Goal: Information Seeking & Learning: Learn about a topic

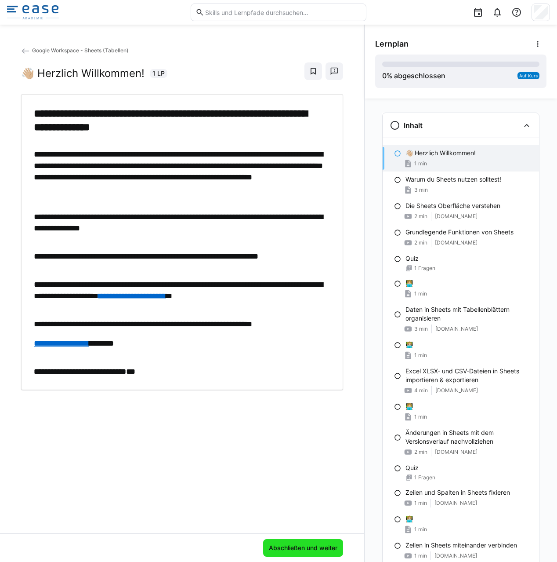
click at [285, 547] on span "Abschließen und weiter" at bounding box center [303, 547] width 71 height 9
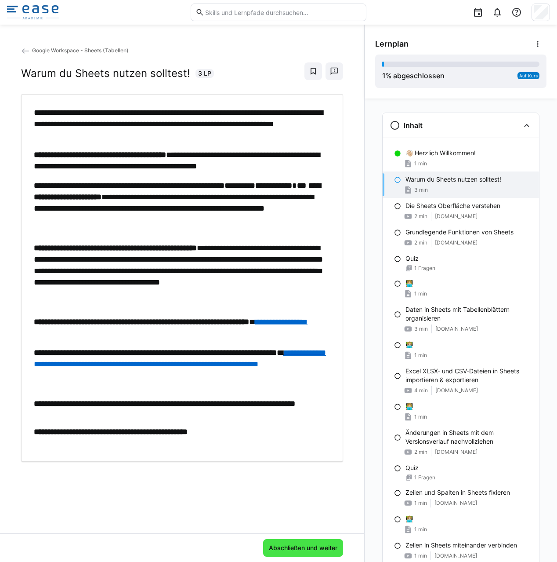
click at [309, 549] on span "Abschließen und weiter" at bounding box center [303, 547] width 71 height 9
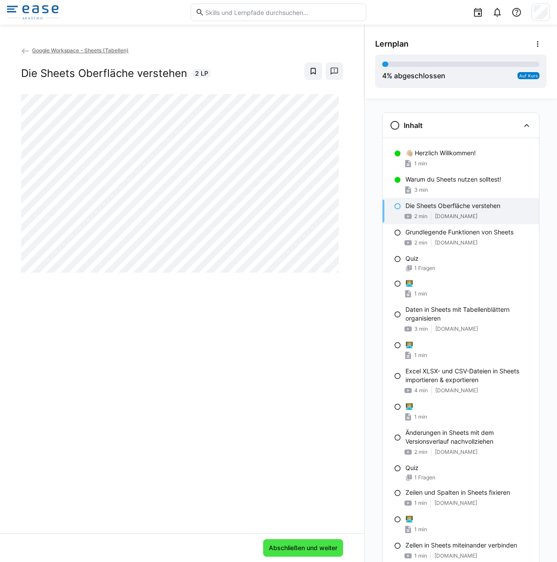
click at [335, 551] on span "Abschließen und weiter" at bounding box center [303, 548] width 80 height 18
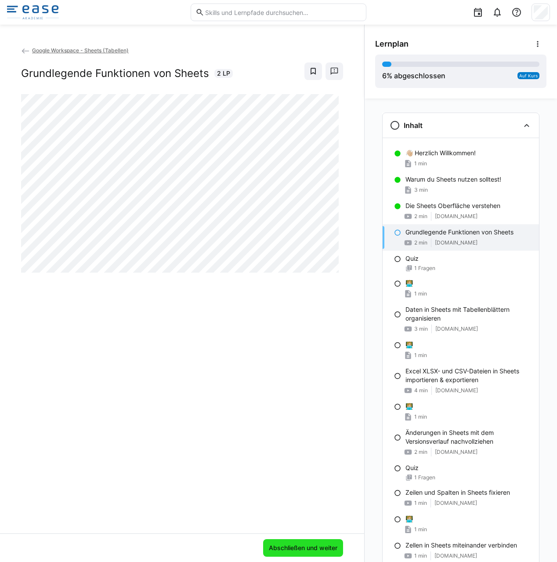
click at [302, 553] on span "Abschließen und weiter" at bounding box center [303, 548] width 80 height 18
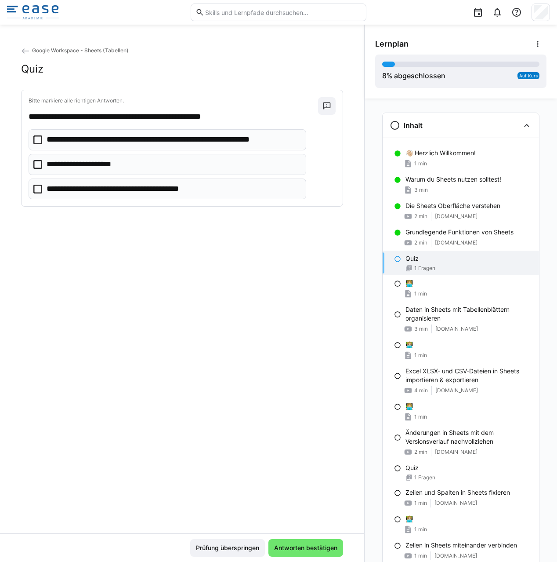
click at [39, 138] on icon at bounding box center [37, 139] width 9 height 9
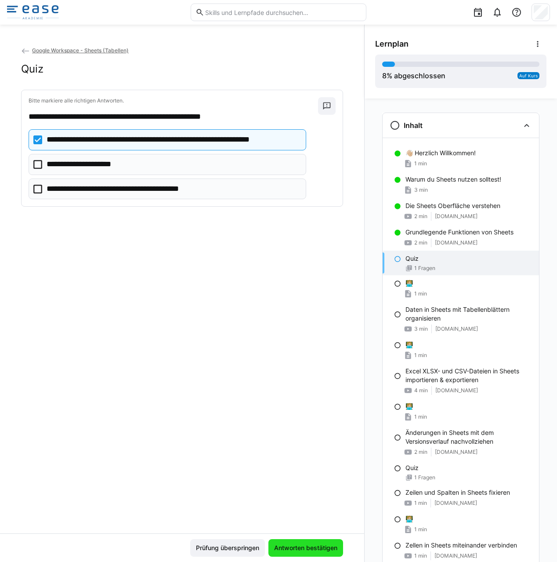
click at [309, 544] on span "Antworten bestätigen" at bounding box center [306, 547] width 66 height 9
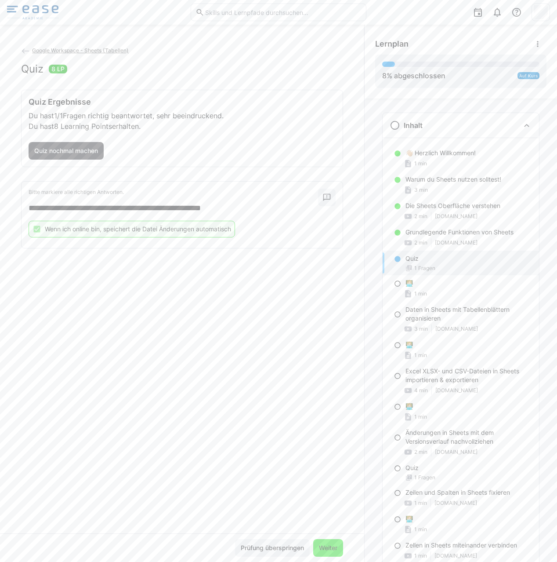
click at [322, 547] on span "Weiter" at bounding box center [328, 547] width 21 height 9
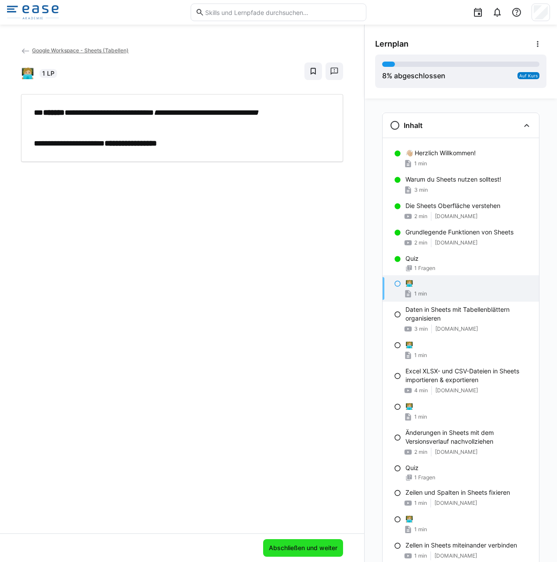
click at [311, 546] on span "Abschließen und weiter" at bounding box center [303, 547] width 71 height 9
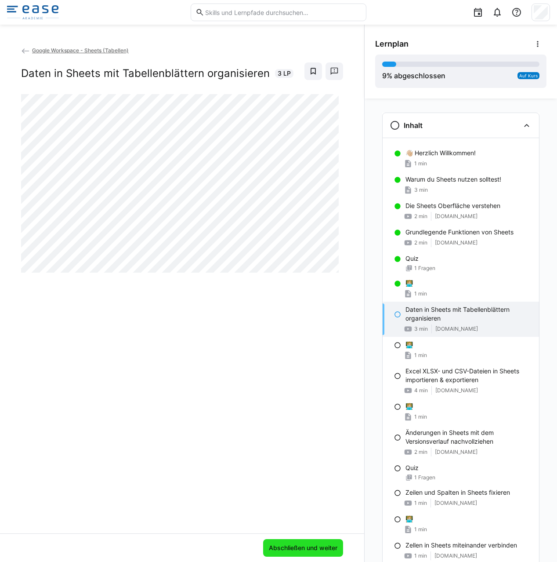
click at [311, 552] on span "Abschließen und weiter" at bounding box center [303, 547] width 71 height 9
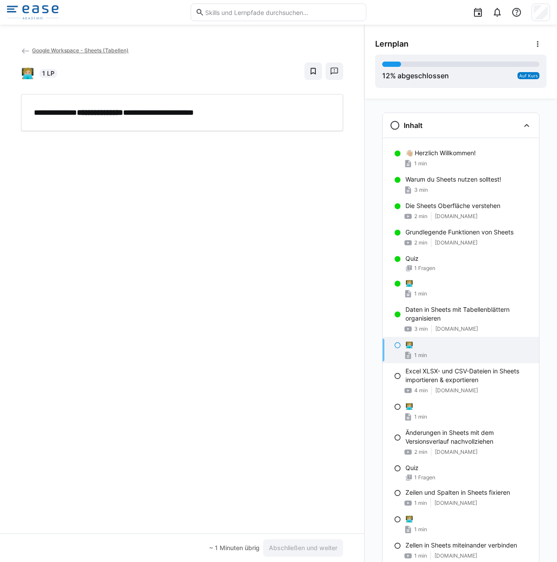
click at [177, 120] on div "**********" at bounding box center [182, 112] width 322 height 37
click at [187, 113] on p "**********" at bounding box center [180, 112] width 292 height 11
click at [174, 117] on div "**********" at bounding box center [182, 112] width 322 height 37
click at [201, 112] on p "**********" at bounding box center [180, 112] width 292 height 11
click at [205, 111] on p "**********" at bounding box center [180, 112] width 292 height 11
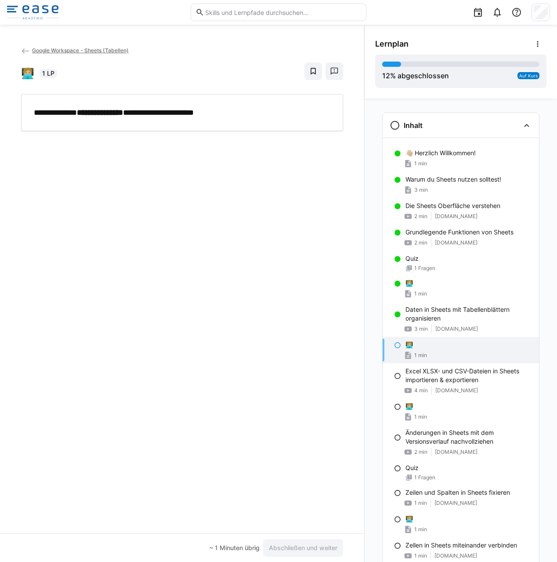
click at [119, 133] on div "**********" at bounding box center [182, 290] width 364 height 488
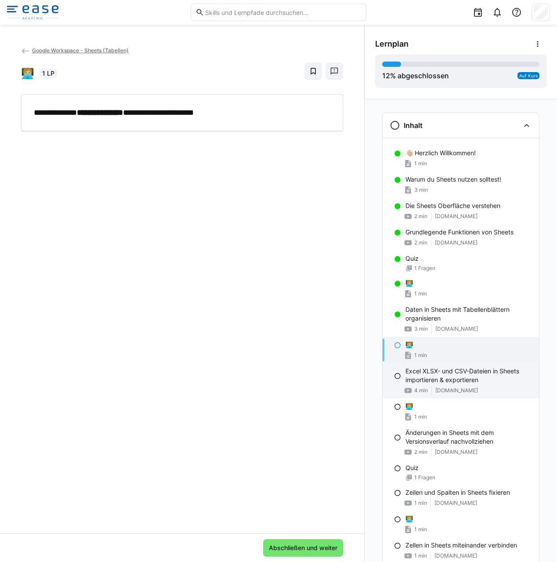
click at [426, 382] on p "Excel XLSX- und CSV-Dateien in Sheets importieren & exportieren" at bounding box center [469, 376] width 127 height 18
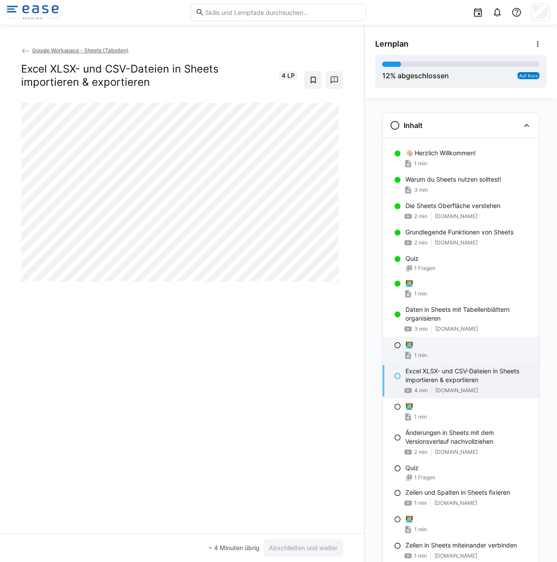
click at [429, 350] on div "🧑🏼‍💻 1 min" at bounding box center [461, 350] width 157 height 26
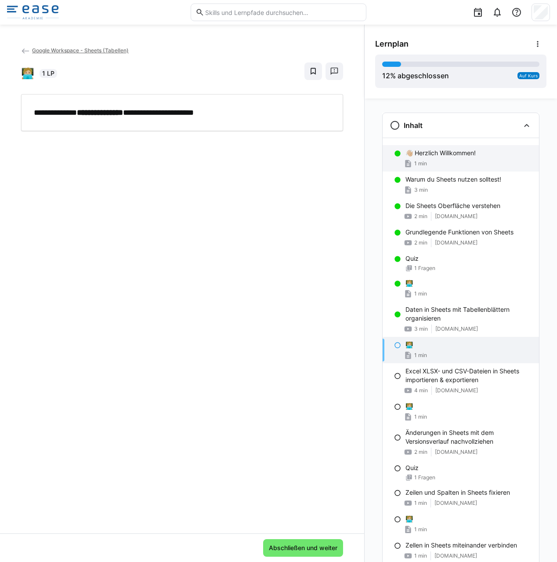
click at [390, 162] on div "👋🏼 Herzlich Willkommen! 1 min" at bounding box center [461, 158] width 157 height 26
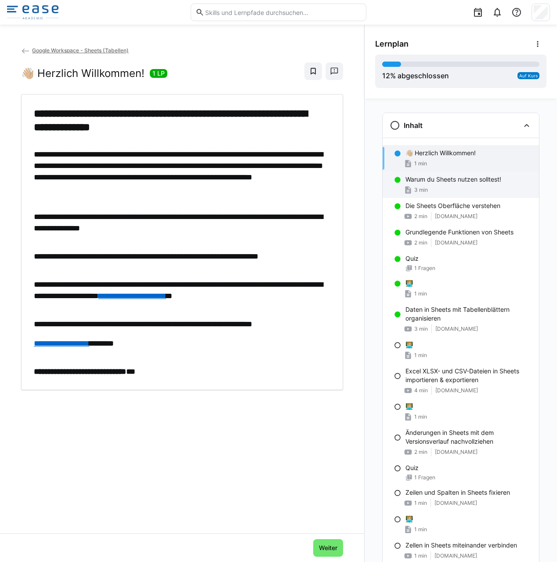
click at [414, 179] on p "Warum du Sheets nutzen solltest!" at bounding box center [454, 179] width 96 height 9
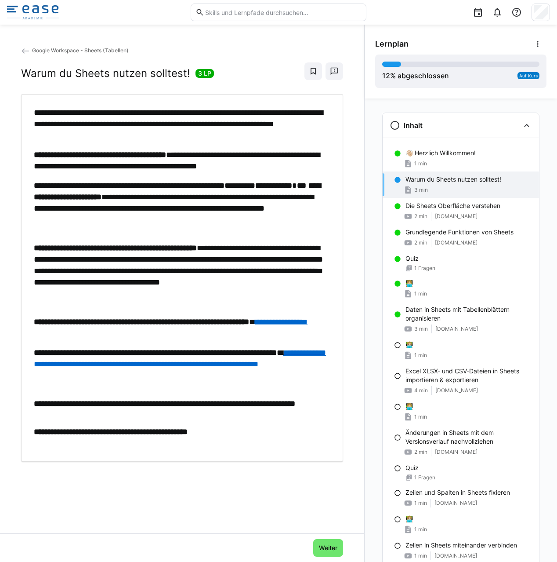
click at [308, 322] on link "**********" at bounding box center [281, 322] width 52 height 8
click at [255, 326] on link "**********" at bounding box center [281, 322] width 52 height 8
click at [116, 368] on link "**********" at bounding box center [180, 358] width 292 height 19
click at [255, 326] on link "**********" at bounding box center [281, 322] width 52 height 8
click at [262, 366] on link "**********" at bounding box center [180, 358] width 292 height 19
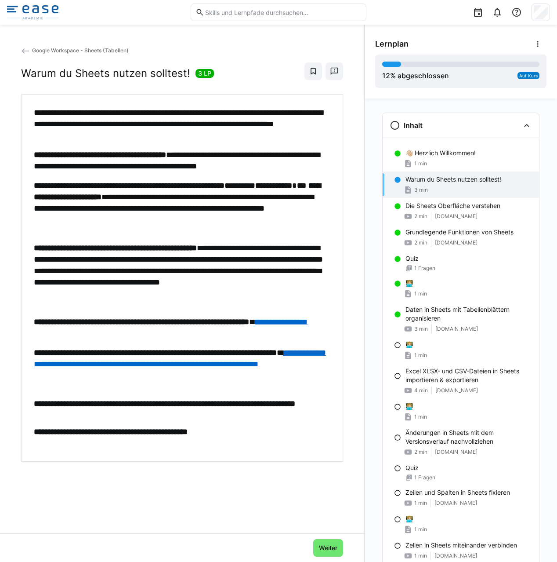
click at [0, 0] on div "**********" at bounding box center [278, 281] width 557 height 562
click at [419, 350] on div "🧑🏼‍💻 1 min" at bounding box center [461, 350] width 157 height 26
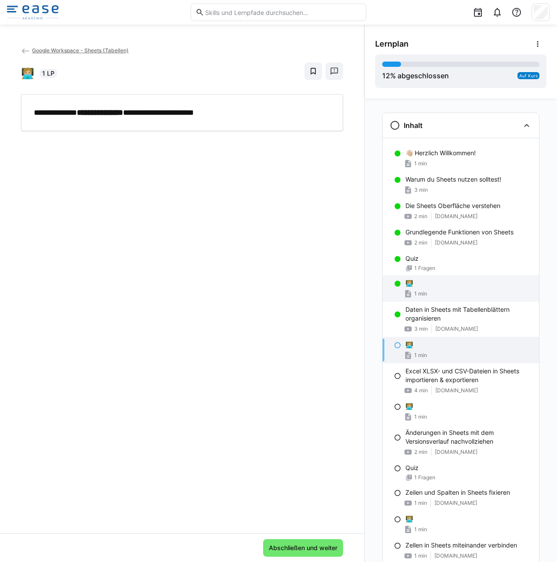
click at [420, 282] on div "🧑🏼‍💻" at bounding box center [469, 283] width 127 height 9
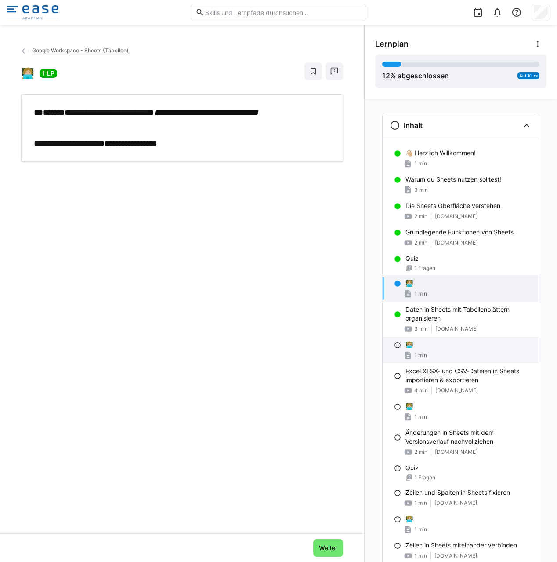
click at [411, 347] on div "🧑🏼‍💻" at bounding box center [469, 344] width 127 height 9
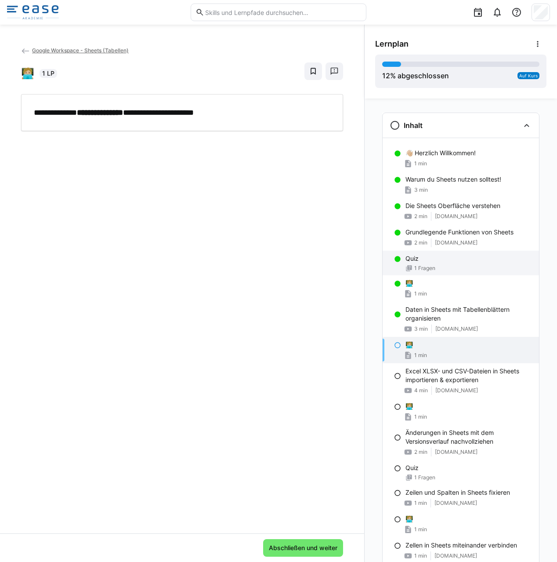
drag, startPoint x: 419, startPoint y: 304, endPoint x: 421, endPoint y: 271, distance: 32.6
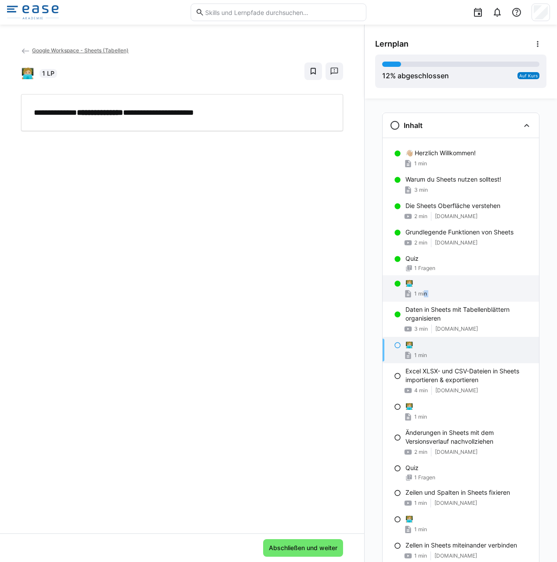
click at [423, 291] on div "1 min" at bounding box center [469, 293] width 127 height 9
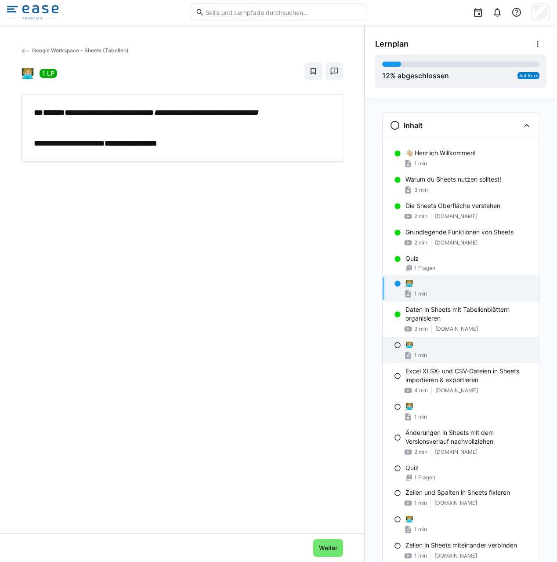
scroll to position [1, 0]
click at [435, 349] on div "🧑🏼‍💻 1 min" at bounding box center [461, 349] width 157 height 26
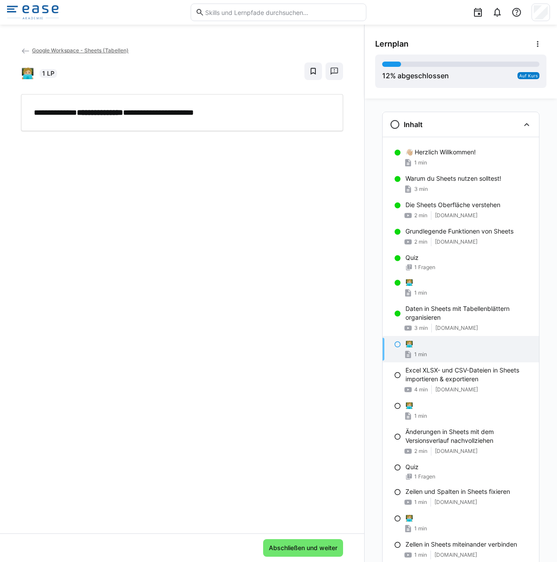
scroll to position [0, 0]
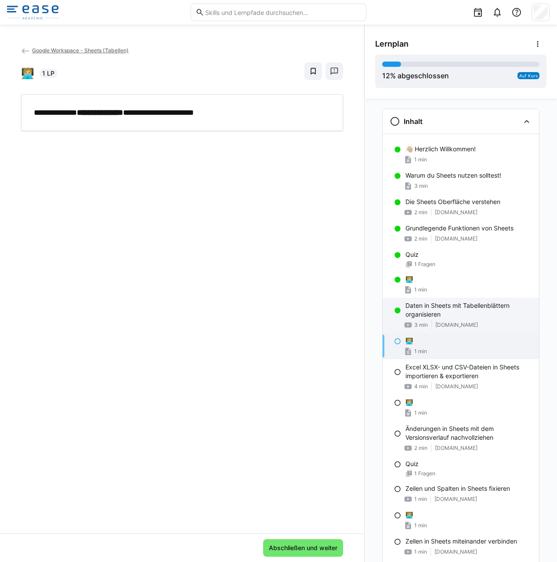
click at [471, 328] on span "[DOMAIN_NAME]" at bounding box center [457, 324] width 43 height 7
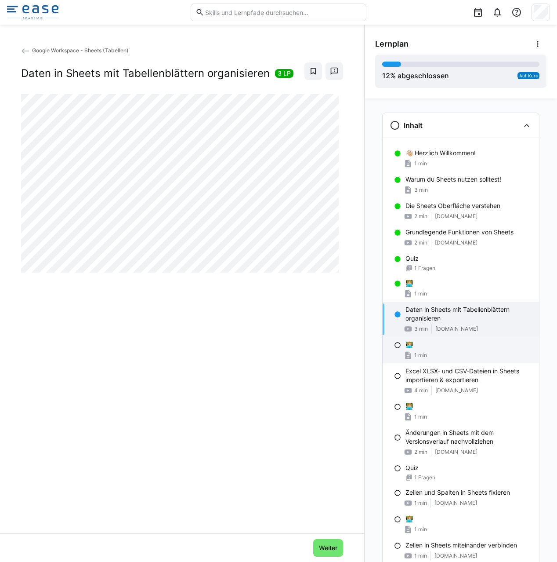
click at [439, 346] on div "🧑🏼‍💻" at bounding box center [469, 344] width 127 height 9
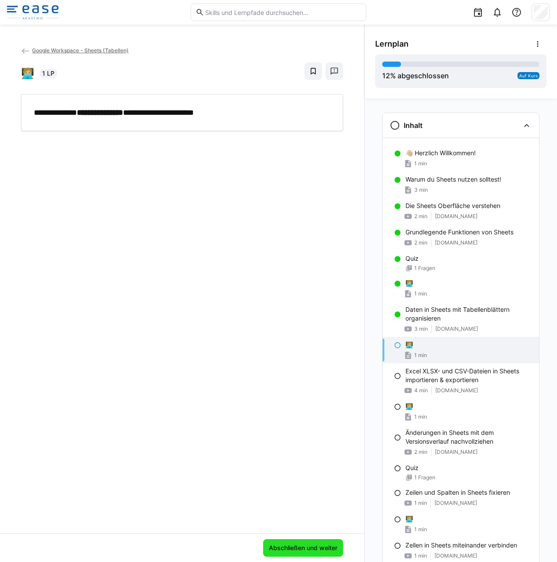
click at [331, 545] on span "Abschließen und weiter" at bounding box center [303, 547] width 71 height 9
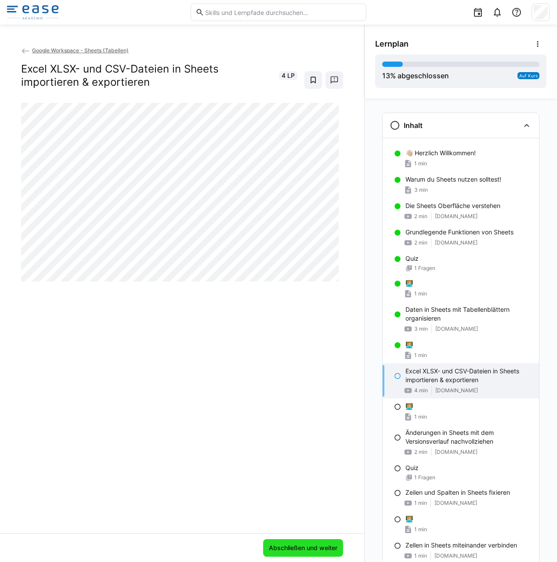
click at [320, 545] on span "Abschließen und weiter" at bounding box center [303, 547] width 71 height 9
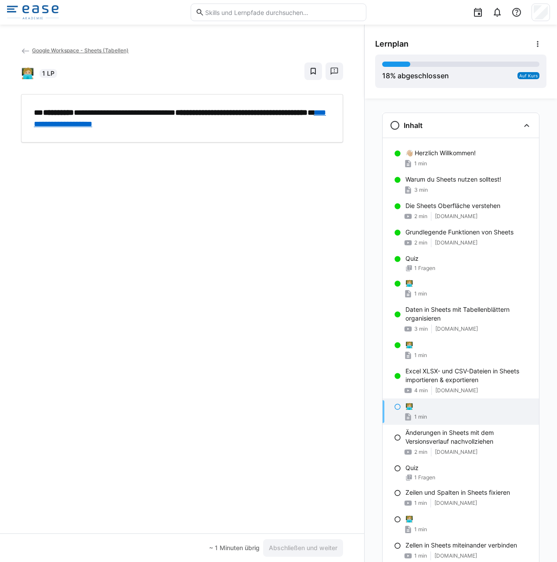
click at [144, 124] on link "**********" at bounding box center [180, 118] width 292 height 19
click at [308, 551] on span "Abschließen und weiter" at bounding box center [303, 547] width 71 height 9
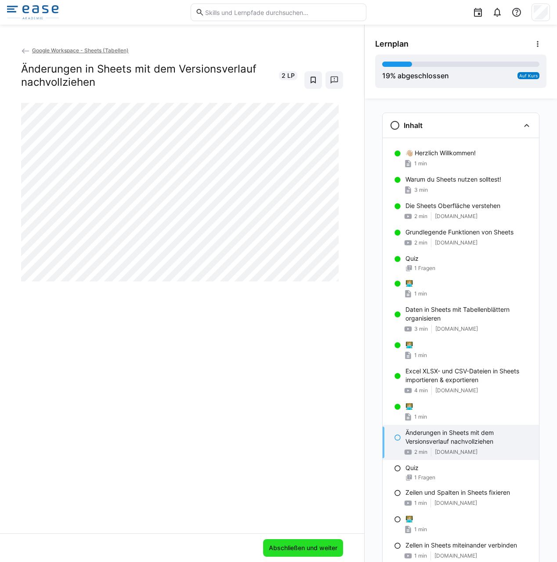
click at [322, 543] on span "Abschließen und weiter" at bounding box center [303, 547] width 71 height 9
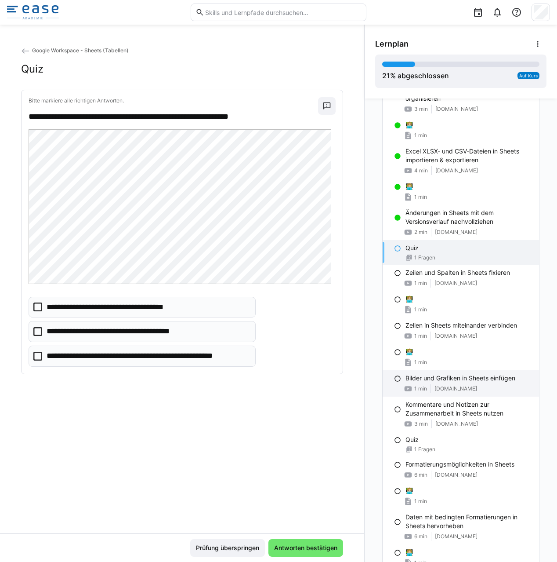
scroll to position [224, 0]
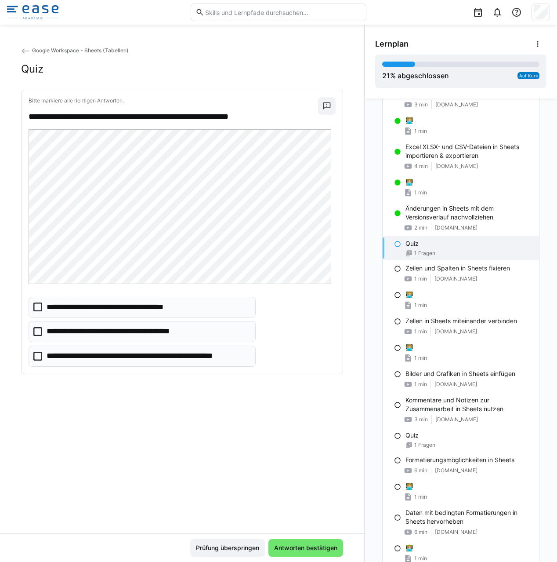
click at [41, 354] on icon at bounding box center [37, 356] width 9 height 9
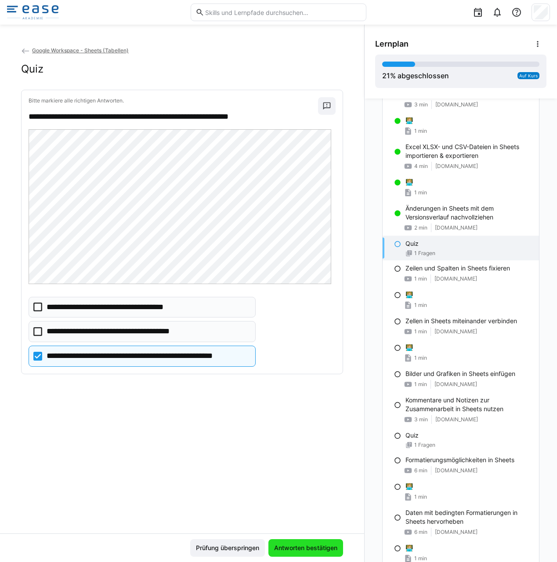
click at [328, 543] on span "Antworten bestätigen" at bounding box center [306, 548] width 75 height 18
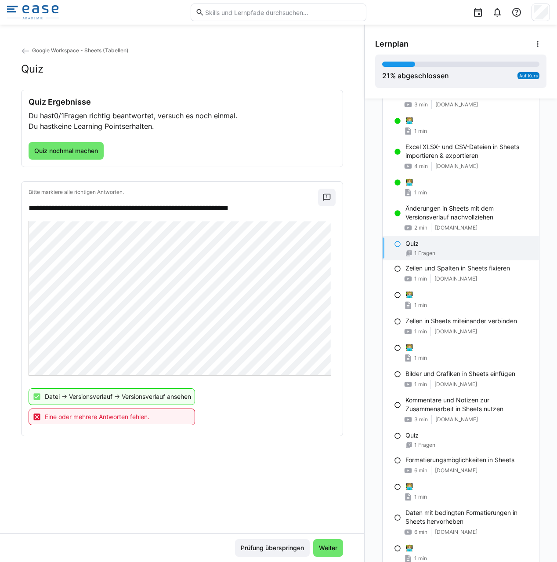
click at [124, 393] on p "Datei -> Versionsverlauf -> Versionsverlauf ansehen" at bounding box center [118, 396] width 146 height 9
click at [318, 546] on span "Weiter" at bounding box center [328, 547] width 21 height 9
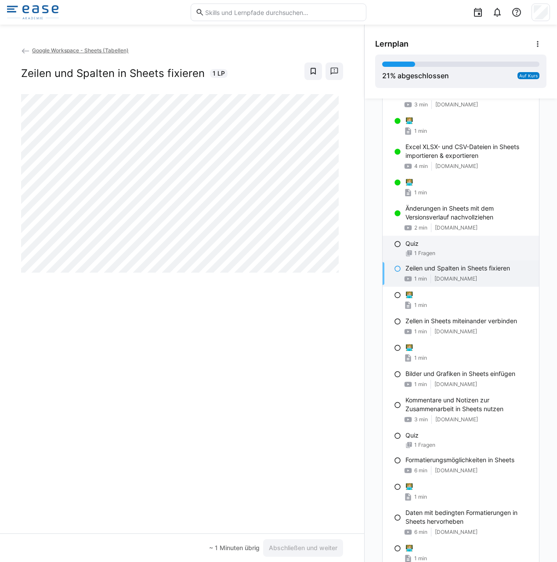
click at [443, 247] on div "Quiz" at bounding box center [469, 243] width 127 height 9
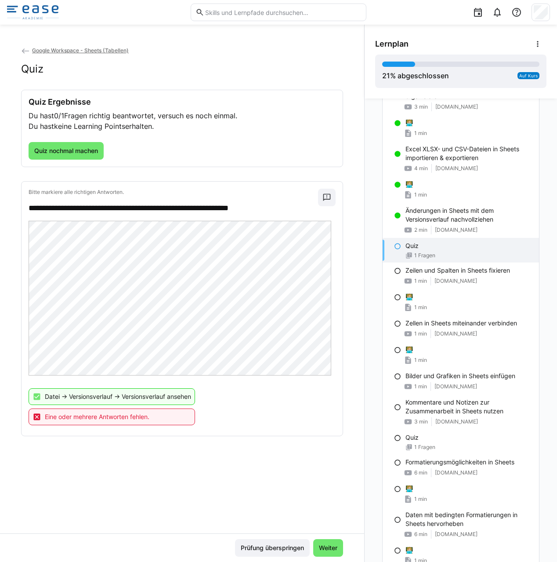
scroll to position [221, 0]
click at [91, 395] on p "Datei -> Versionsverlauf -> Versionsverlauf ansehen" at bounding box center [118, 396] width 146 height 9
click at [110, 391] on div "Datei -> Versionsverlauf -> Versionsverlauf ansehen" at bounding box center [112, 396] width 167 height 17
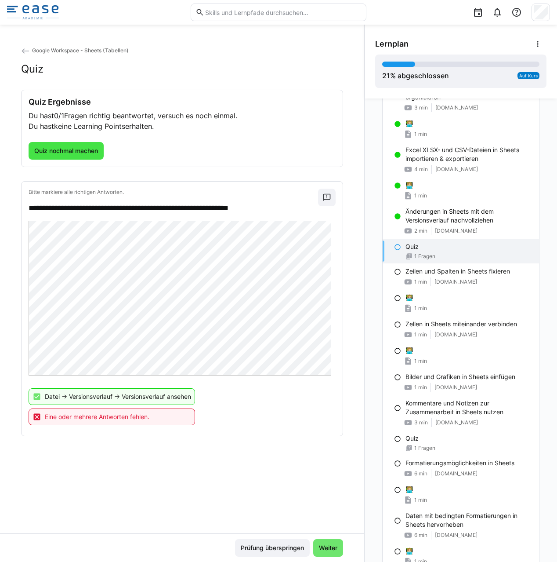
click at [69, 153] on span "Quiz nochmal machen" at bounding box center [66, 150] width 66 height 9
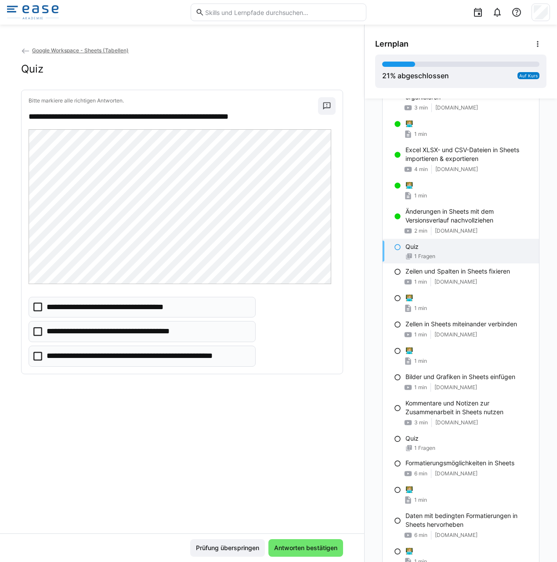
drag, startPoint x: 40, startPoint y: 300, endPoint x: 34, endPoint y: 329, distance: 29.9
click at [40, 301] on eds-checkbox "**********" at bounding box center [142, 307] width 227 height 21
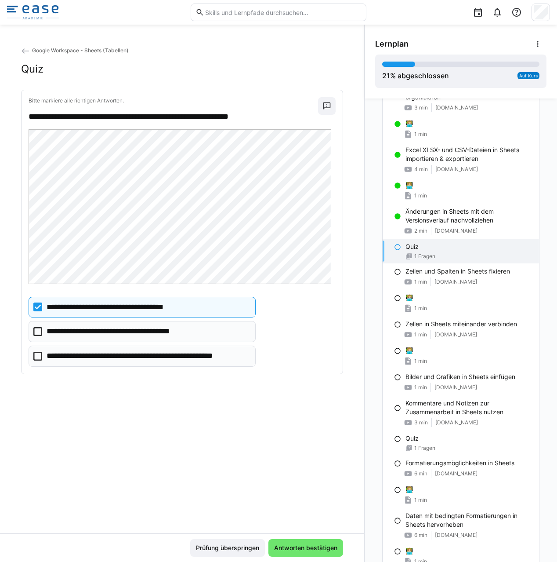
click at [39, 355] on icon at bounding box center [37, 356] width 9 height 9
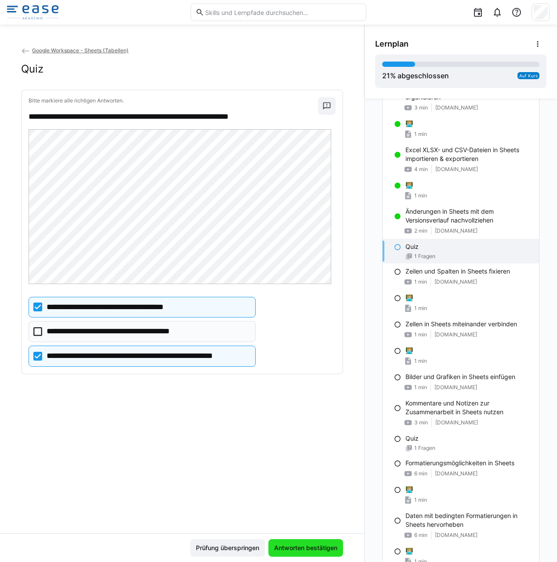
click at [288, 545] on span "Antworten bestätigen" at bounding box center [306, 547] width 66 height 9
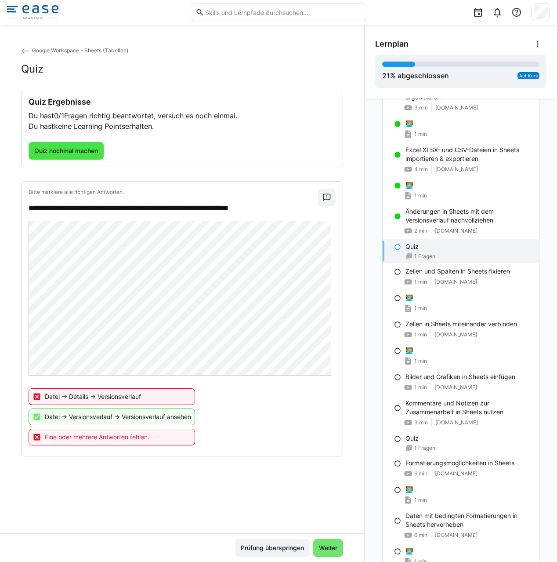
click at [55, 152] on span "Quiz nochmal machen" at bounding box center [66, 150] width 66 height 9
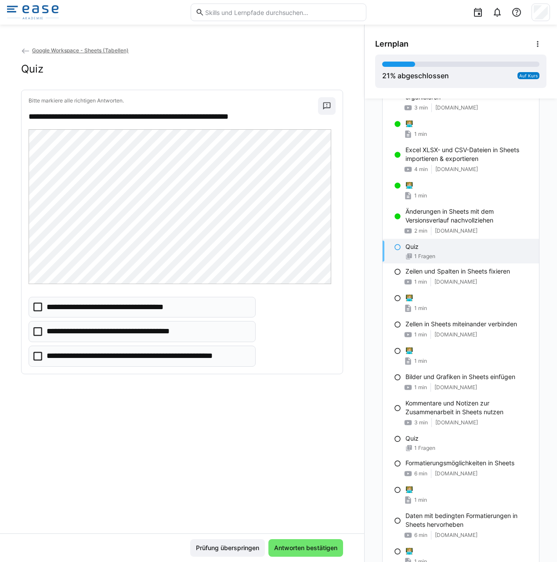
click at [40, 303] on icon at bounding box center [37, 306] width 9 height 9
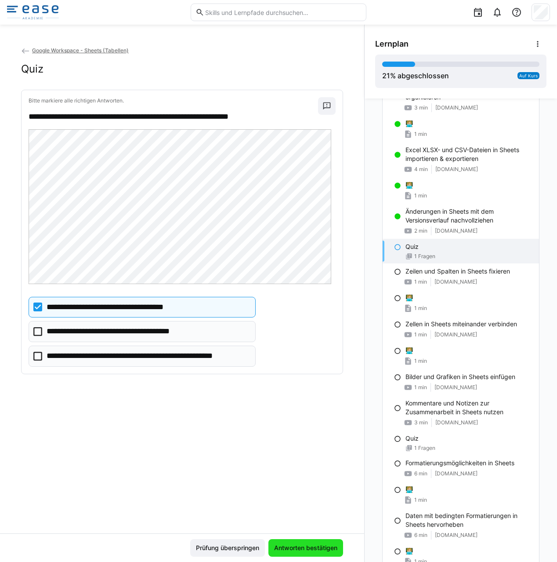
click at [298, 543] on span "Antworten bestätigen" at bounding box center [306, 548] width 75 height 18
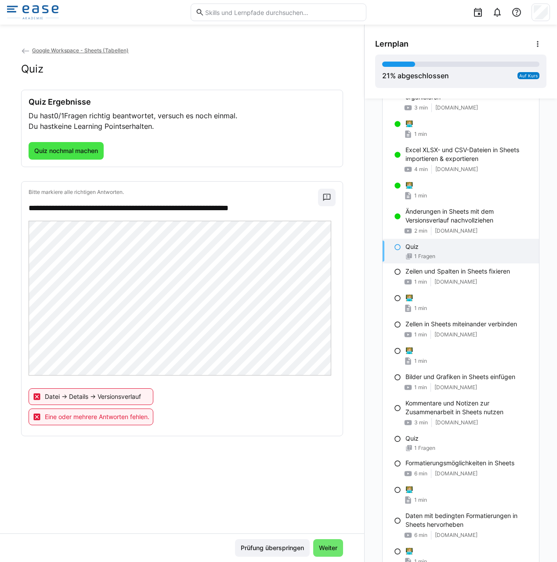
click at [68, 151] on span "Quiz nochmal machen" at bounding box center [66, 150] width 66 height 9
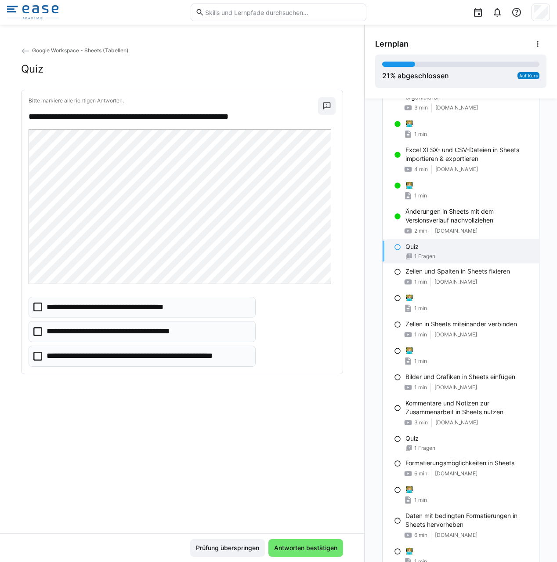
click at [43, 353] on eds-checkbox "**********" at bounding box center [142, 356] width 227 height 21
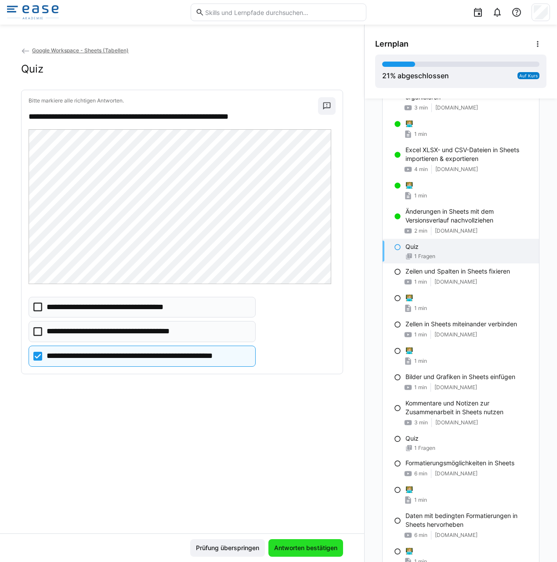
click at [296, 546] on span "Antworten bestätigen" at bounding box center [306, 547] width 66 height 9
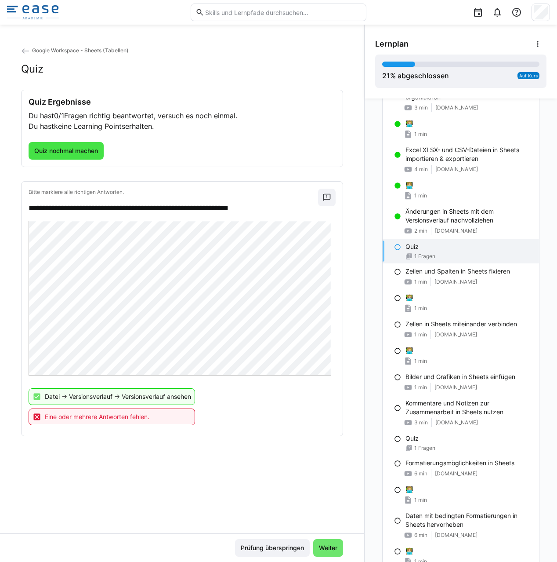
click at [55, 147] on span "Quiz nochmal machen" at bounding box center [66, 150] width 66 height 9
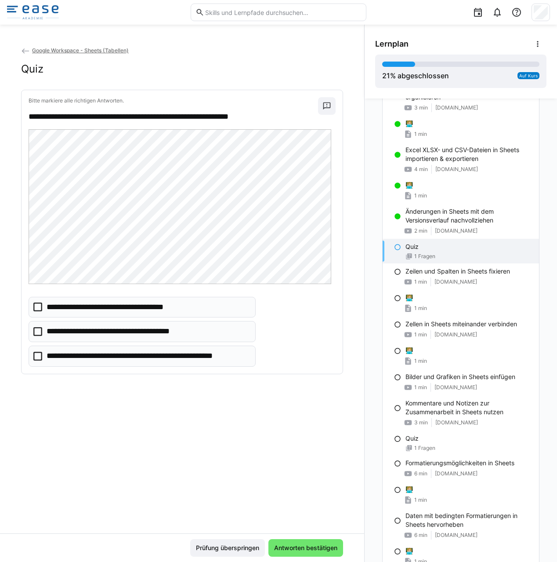
drag, startPoint x: 42, startPoint y: 331, endPoint x: 40, endPoint y: 339, distance: 8.9
click at [42, 331] on icon at bounding box center [37, 331] width 9 height 9
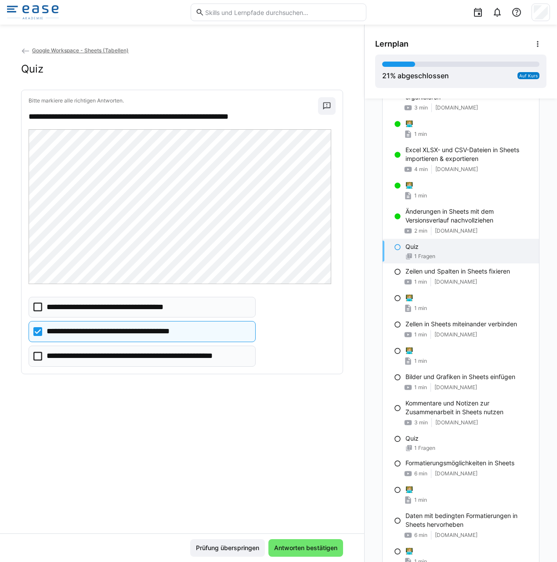
drag, startPoint x: 39, startPoint y: 351, endPoint x: 45, endPoint y: 356, distance: 8.1
click at [39, 351] on eds-checkbox "**********" at bounding box center [142, 356] width 227 height 21
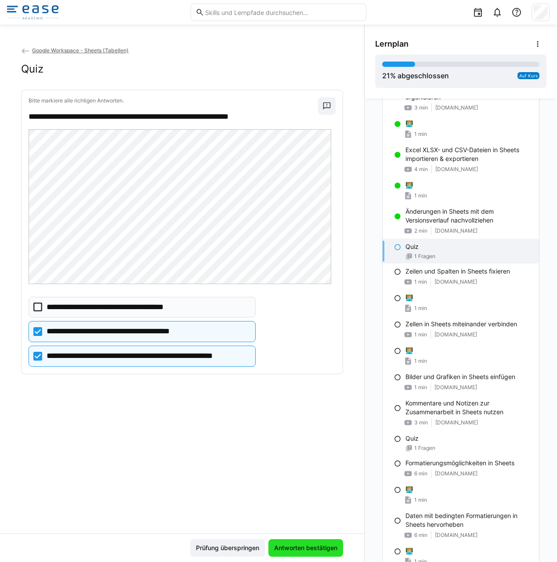
click at [304, 543] on span "Antworten bestätigen" at bounding box center [306, 548] width 75 height 18
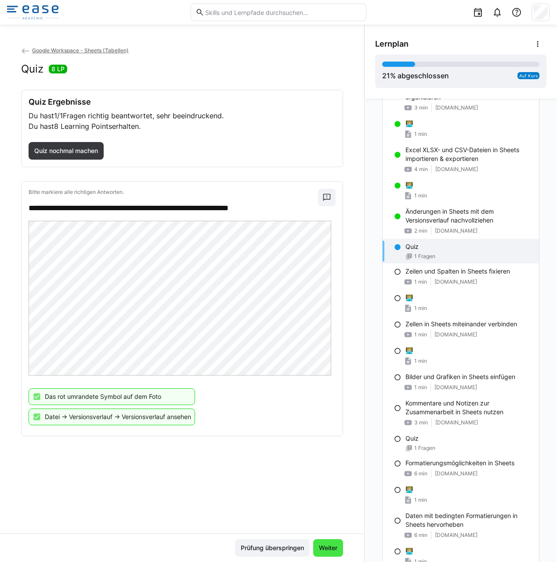
click at [332, 546] on span "Weiter" at bounding box center [328, 547] width 21 height 9
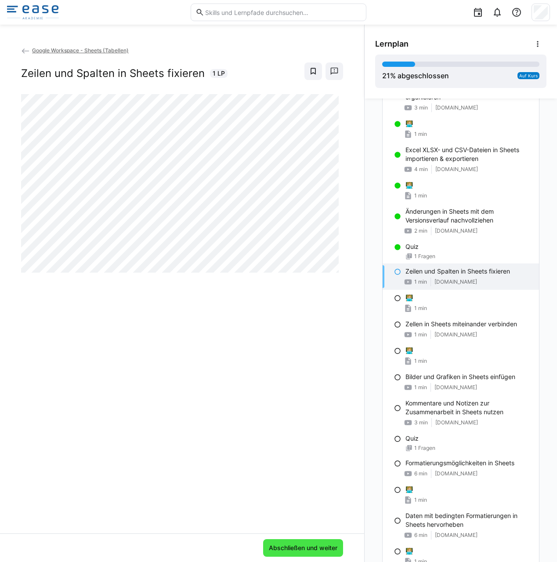
click at [320, 549] on span "Abschließen und weiter" at bounding box center [303, 547] width 71 height 9
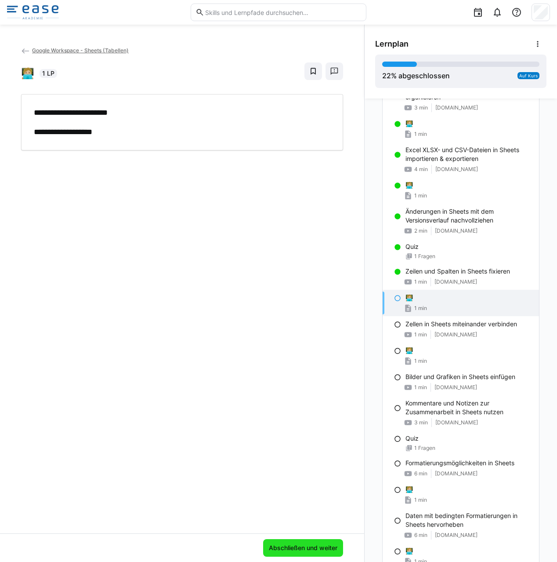
click at [304, 546] on span "Abschließen und weiter" at bounding box center [303, 547] width 71 height 9
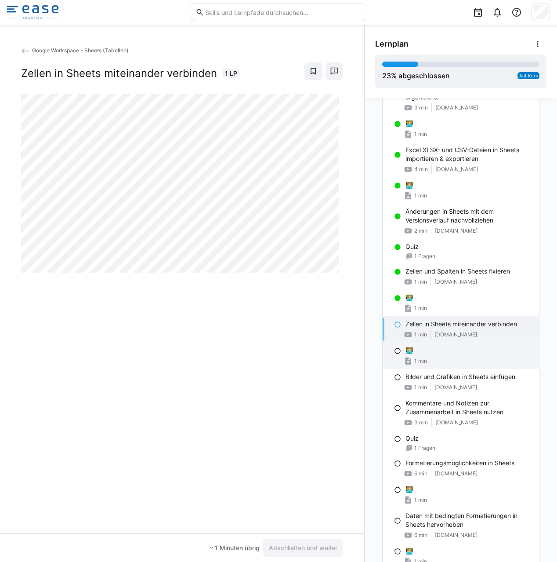
click at [429, 357] on div "1 min" at bounding box center [469, 361] width 127 height 9
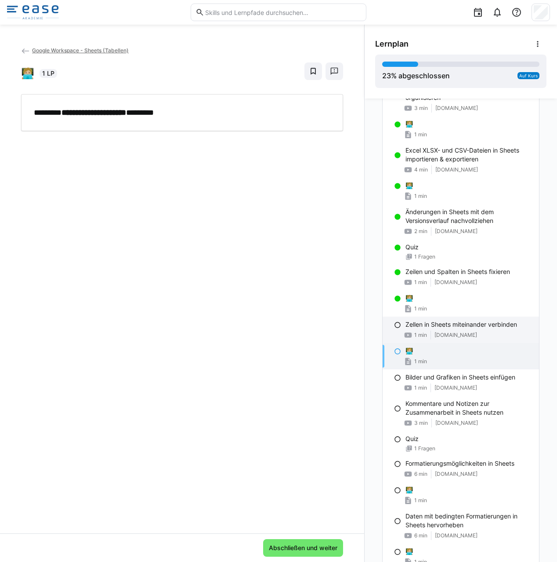
scroll to position [222, 0]
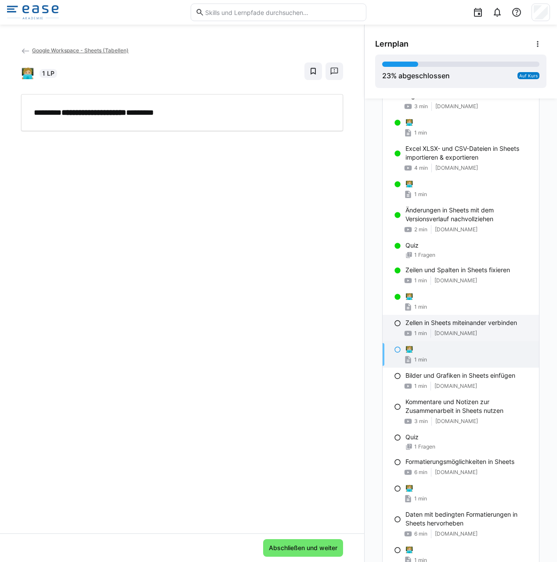
click at [495, 328] on div "Zellen in Sheets miteinander verbinden 1 min [DOMAIN_NAME]" at bounding box center [461, 328] width 157 height 26
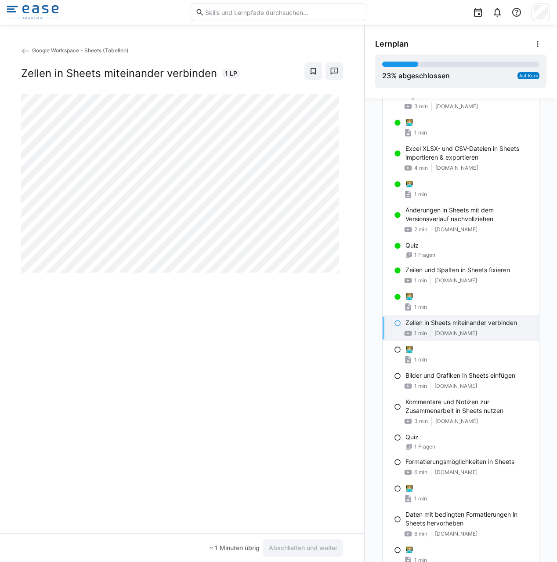
scroll to position [223, 0]
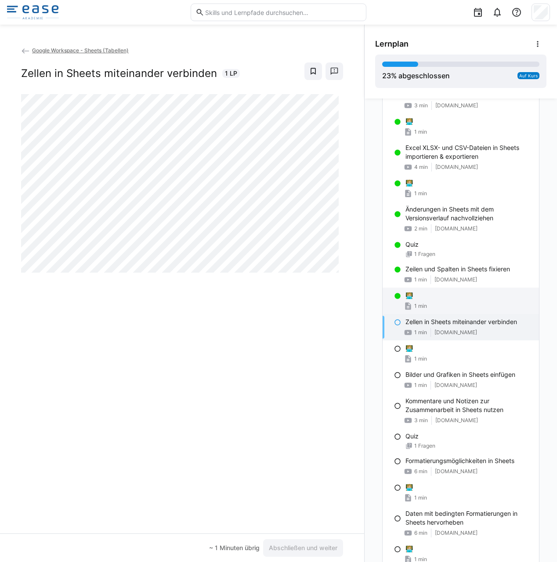
click at [435, 306] on div "1 min" at bounding box center [469, 306] width 127 height 9
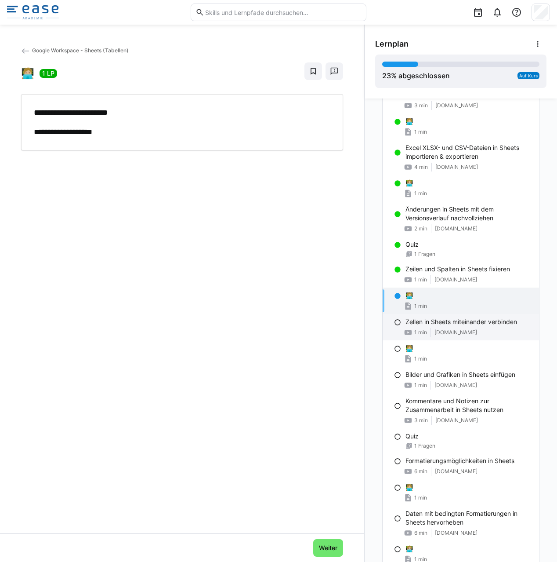
click at [421, 335] on span "1 min" at bounding box center [421, 332] width 13 height 7
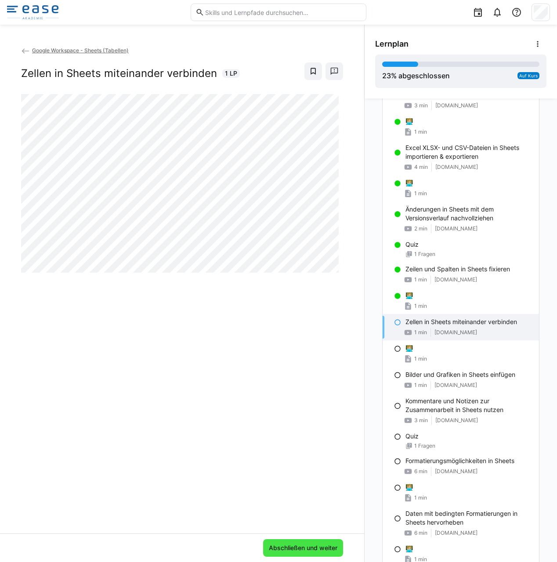
click at [318, 546] on span "Abschließen und weiter" at bounding box center [303, 547] width 71 height 9
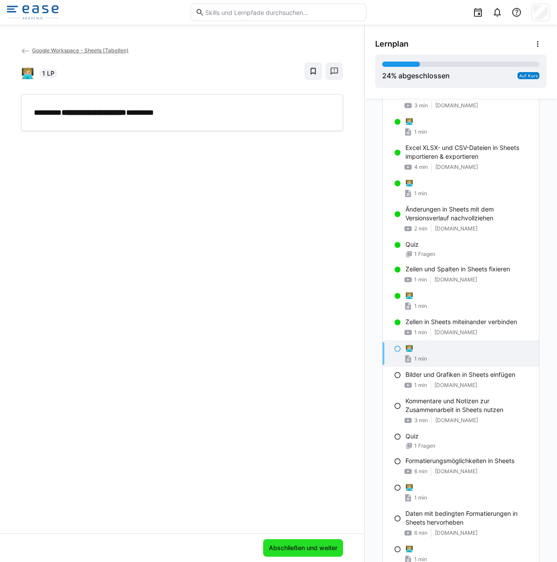
click at [317, 546] on span "Abschließen und weiter" at bounding box center [303, 547] width 71 height 9
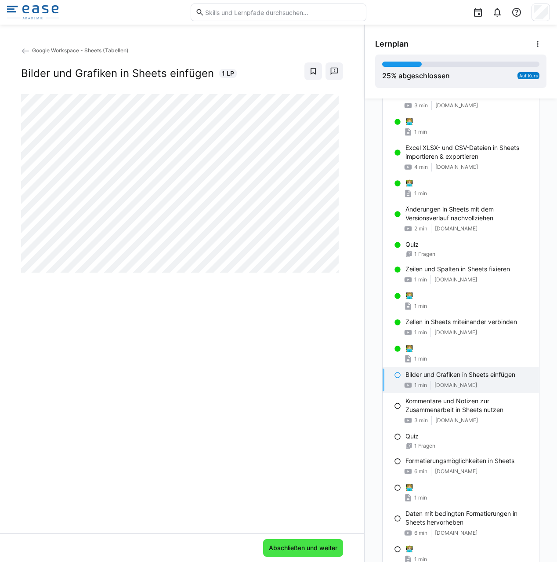
click at [319, 547] on span "Abschließen und weiter" at bounding box center [303, 547] width 71 height 9
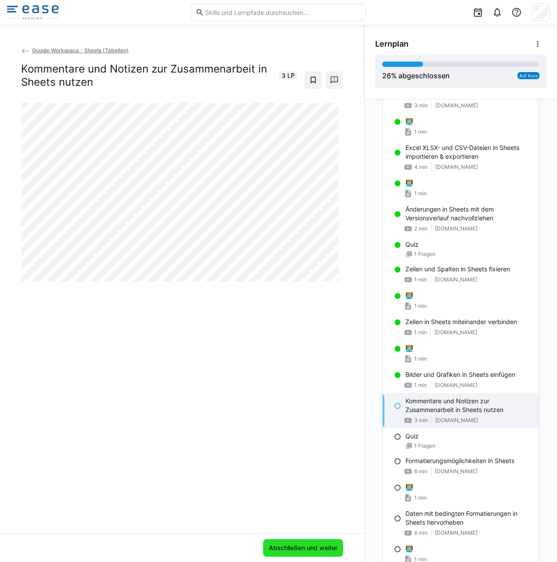
click at [320, 547] on span "Abschließen und weiter" at bounding box center [303, 547] width 71 height 9
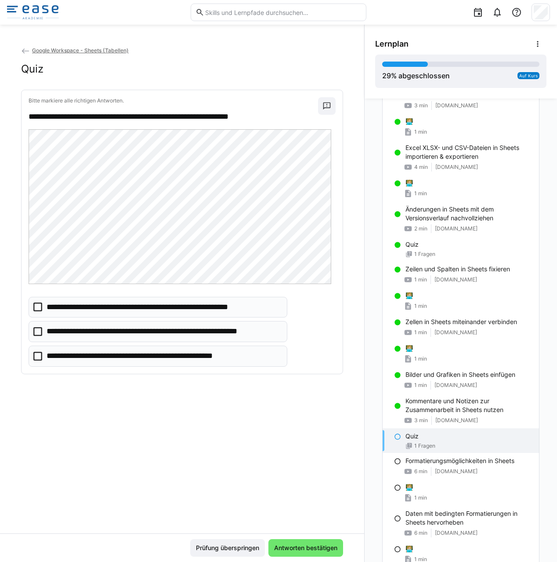
click at [35, 306] on icon at bounding box center [37, 306] width 9 height 9
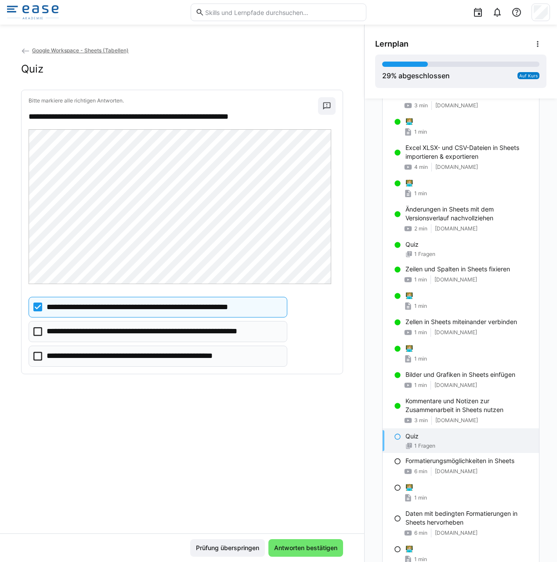
click at [36, 353] on icon at bounding box center [37, 356] width 9 height 9
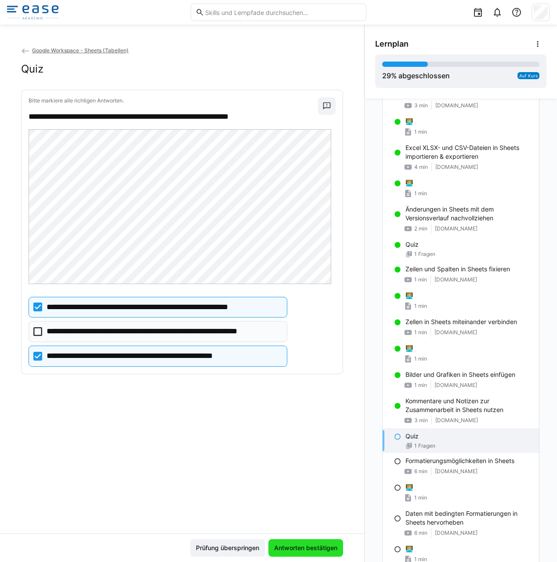
click at [315, 548] on span "Antworten bestätigen" at bounding box center [306, 547] width 66 height 9
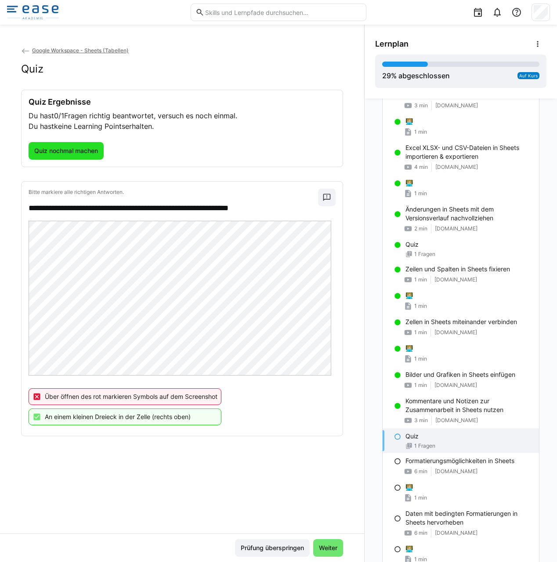
click at [65, 149] on span "Quiz nochmal machen" at bounding box center [66, 150] width 66 height 9
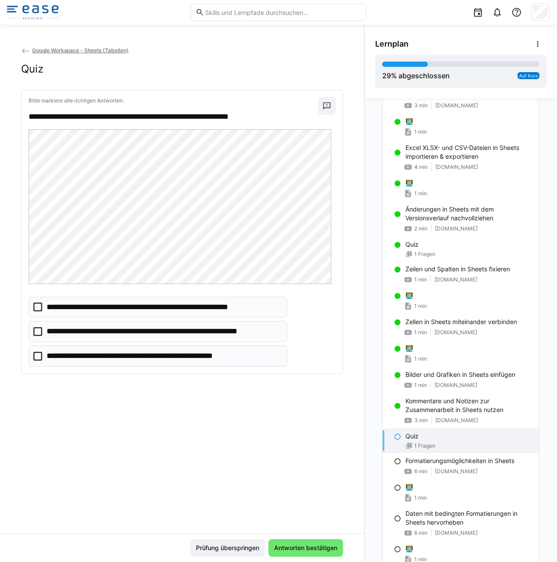
click at [36, 354] on icon at bounding box center [37, 356] width 9 height 9
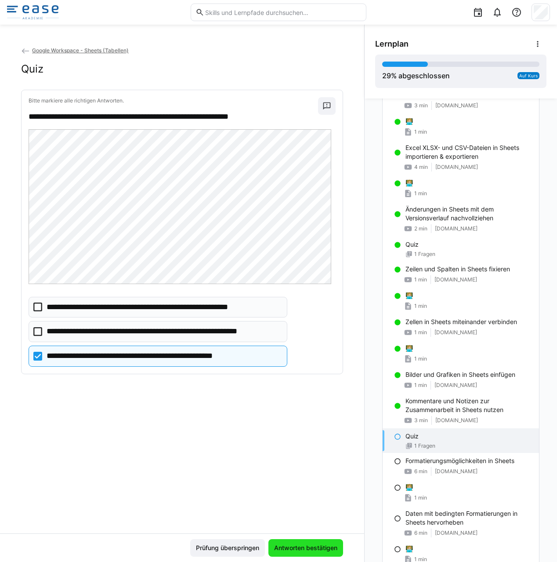
click at [318, 551] on span "Antworten bestätigen" at bounding box center [306, 547] width 66 height 9
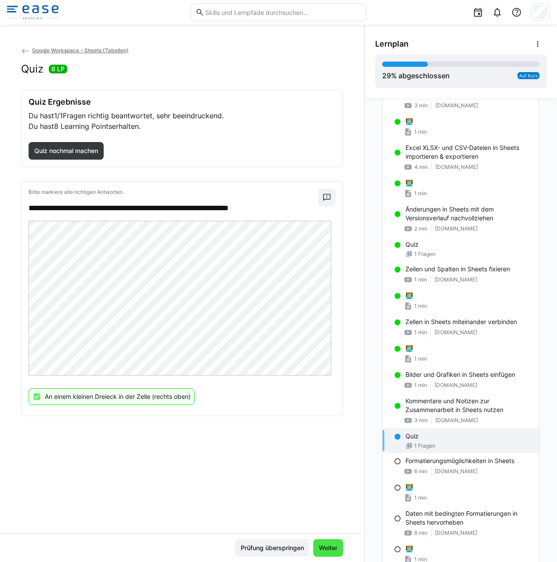
click at [330, 552] on span "Weiter" at bounding box center [328, 547] width 21 height 9
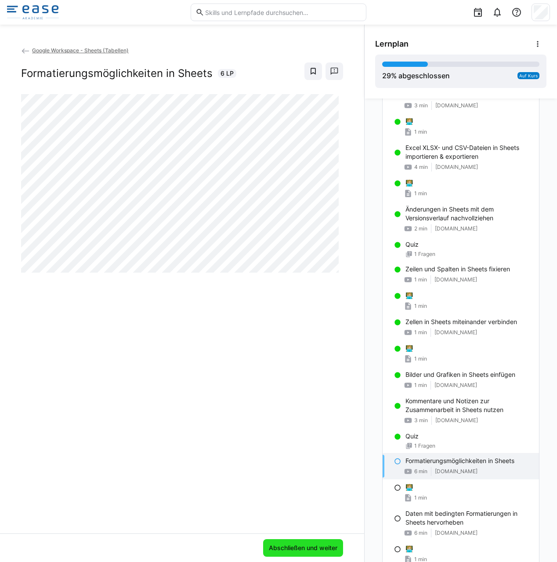
click at [306, 544] on span "Abschließen und weiter" at bounding box center [303, 547] width 71 height 9
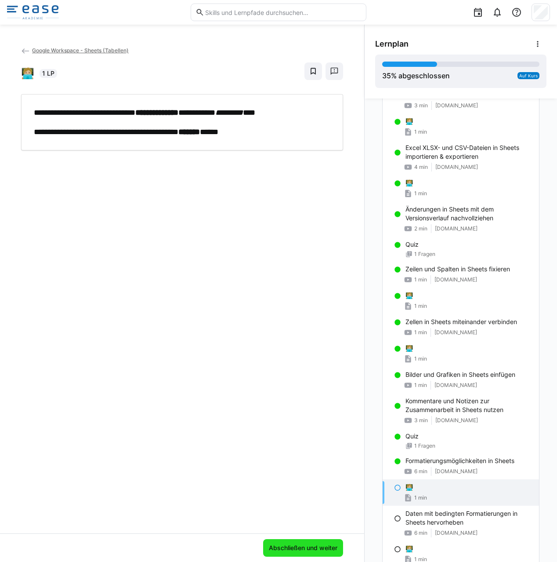
click at [317, 550] on span "Abschließen und weiter" at bounding box center [303, 547] width 71 height 9
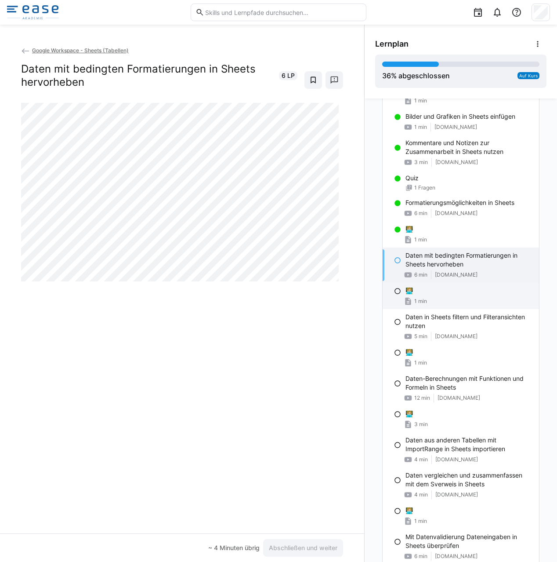
scroll to position [487, 0]
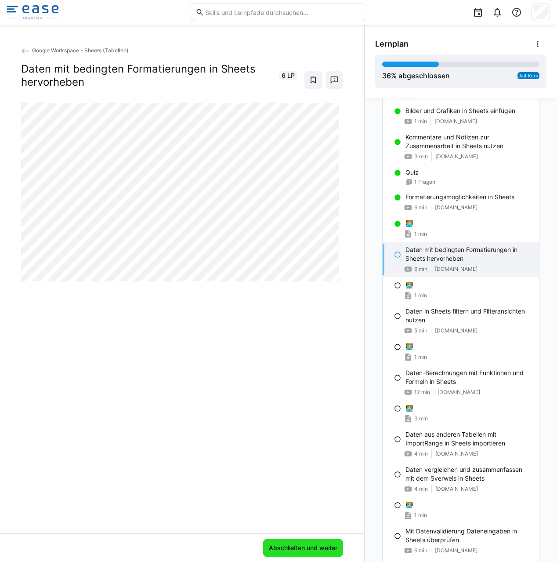
click at [332, 549] on span "Abschließen und weiter" at bounding box center [303, 547] width 71 height 9
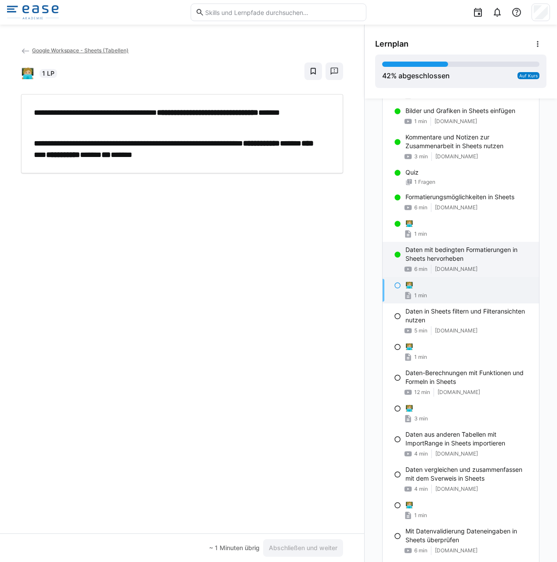
click at [461, 258] on p "Daten mit bedingten Formatierungen in Sheets hervorheben" at bounding box center [469, 254] width 127 height 18
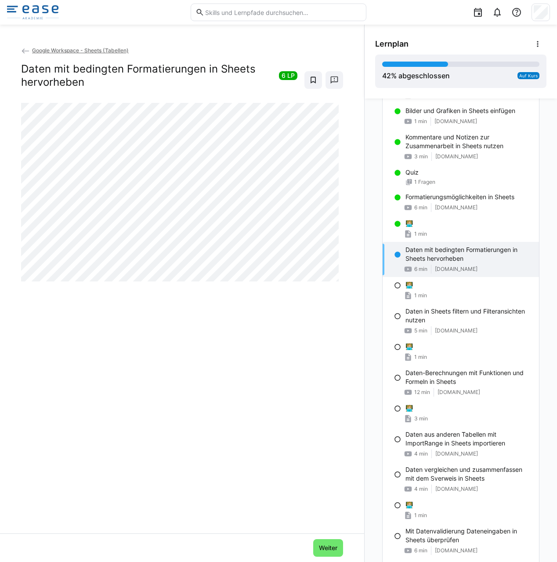
click at [461, 258] on p "Daten mit bedingten Formatierungen in Sheets hervorheben" at bounding box center [469, 254] width 127 height 18
click at [444, 300] on div "🧑🏼‍💻 1 min" at bounding box center [461, 290] width 157 height 26
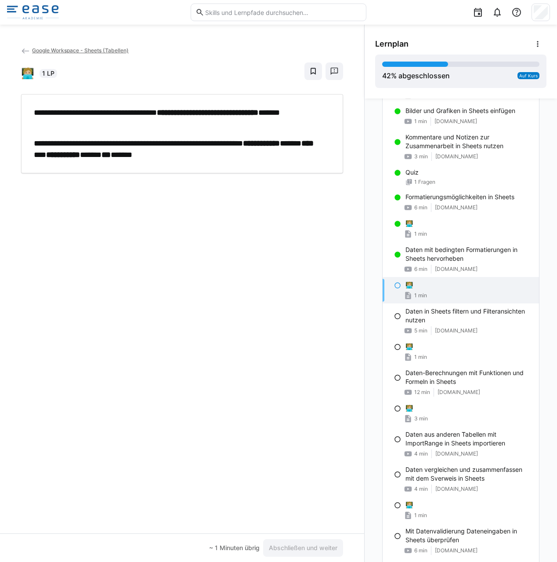
scroll to position [488, 0]
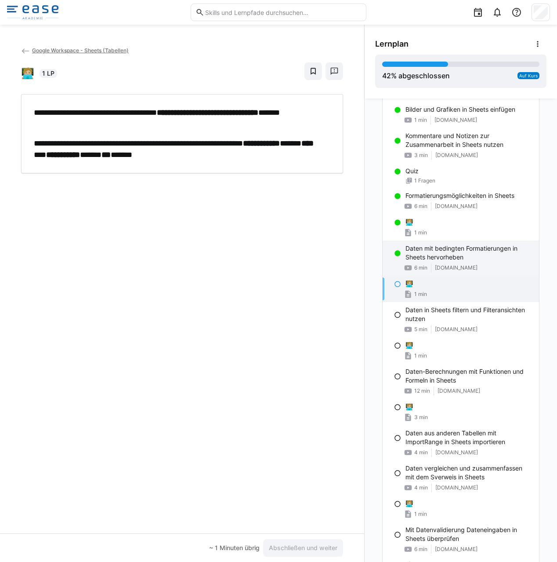
click at [433, 251] on p "Daten mit bedingten Formatierungen in Sheets hervorheben" at bounding box center [469, 253] width 127 height 18
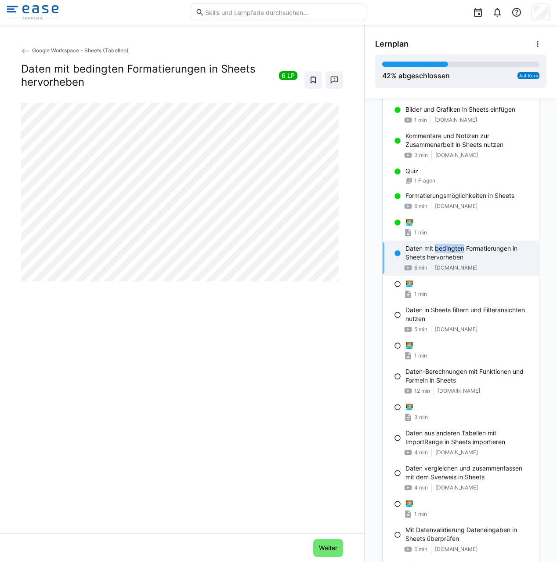
click at [433, 251] on p "Daten mit bedingten Formatierungen in Sheets hervorheben" at bounding box center [469, 253] width 127 height 18
click at [432, 287] on div "🧑🏼‍💻" at bounding box center [469, 283] width 127 height 9
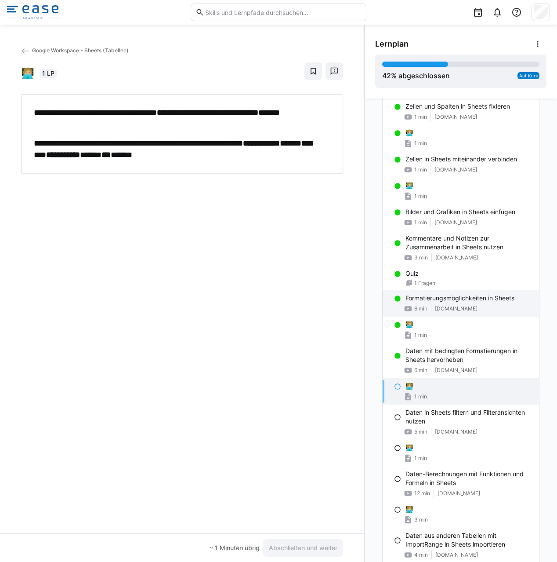
scroll to position [386, 0]
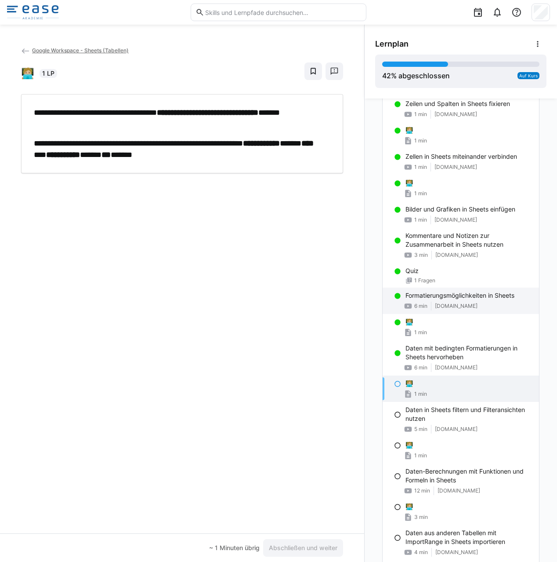
click at [440, 301] on div "Formatierungsmöglichkeiten in Sheets 6 min [DOMAIN_NAME]" at bounding box center [461, 301] width 157 height 26
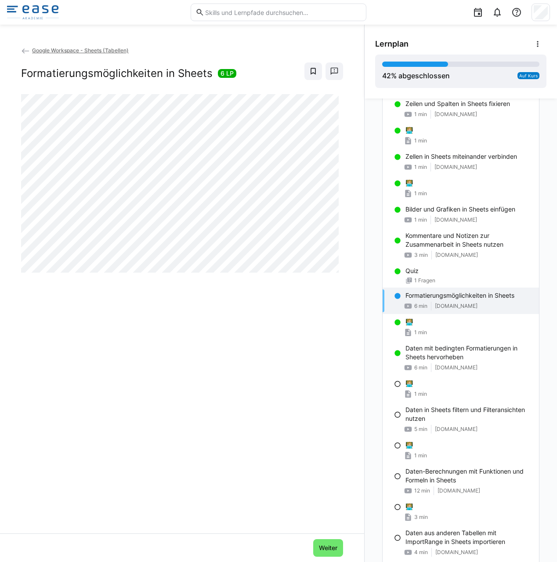
scroll to position [385, 0]
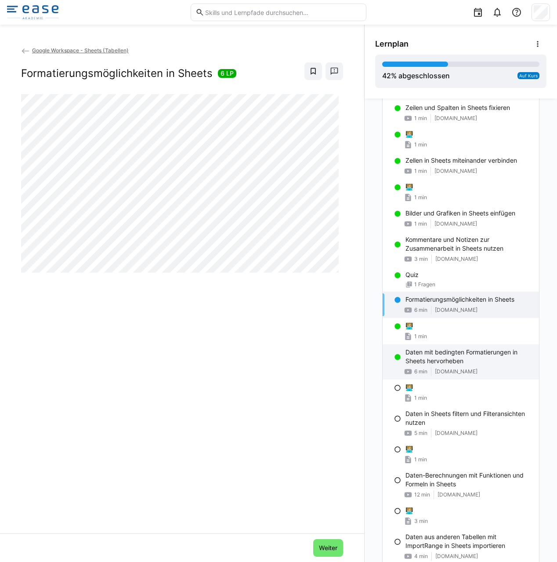
click at [455, 363] on p "Daten mit bedingten Formatierungen in Sheets hervorheben" at bounding box center [469, 357] width 127 height 18
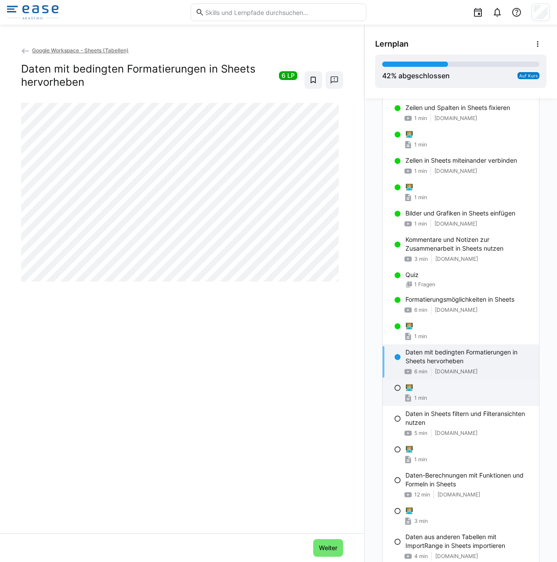
click at [447, 393] on div "1 min" at bounding box center [469, 397] width 127 height 9
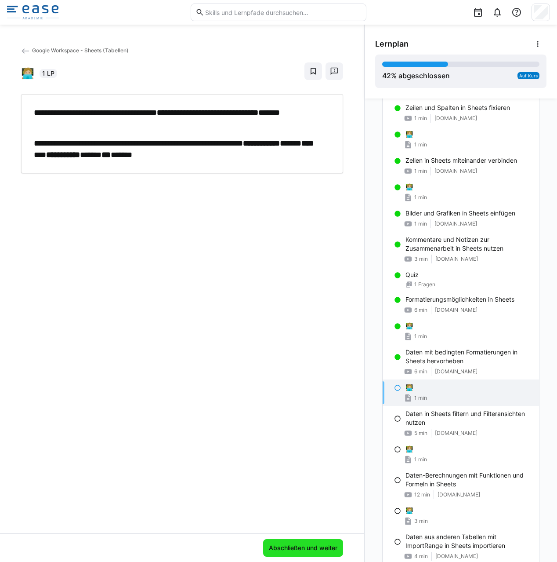
click at [287, 545] on span "Abschließen und weiter" at bounding box center [303, 547] width 71 height 9
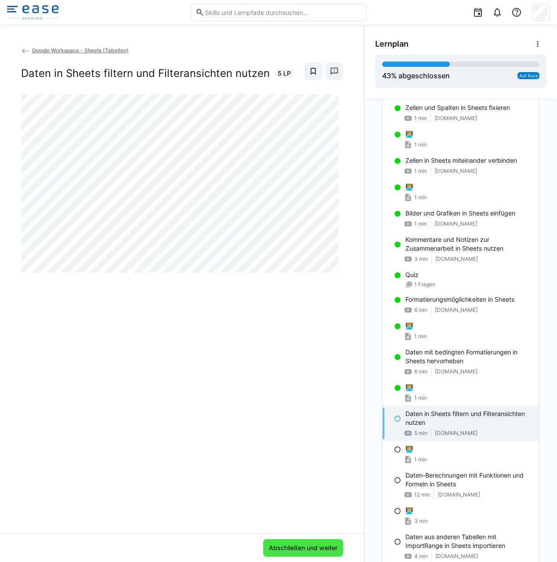
click at [329, 546] on span "Abschließen und weiter" at bounding box center [303, 547] width 71 height 9
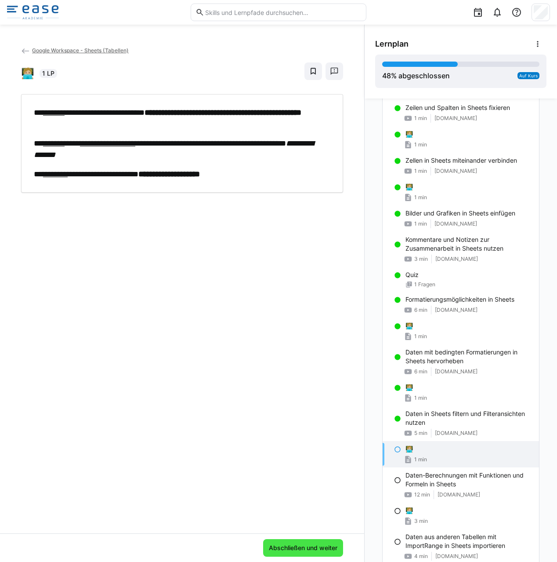
click at [303, 546] on span "Abschließen und weiter" at bounding box center [303, 547] width 71 height 9
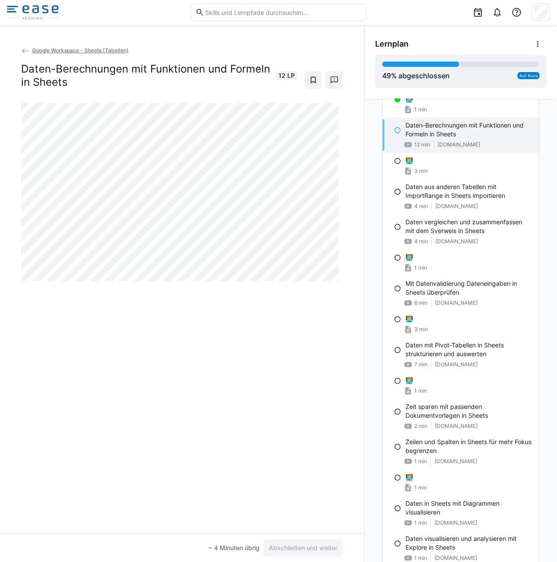
scroll to position [738, 0]
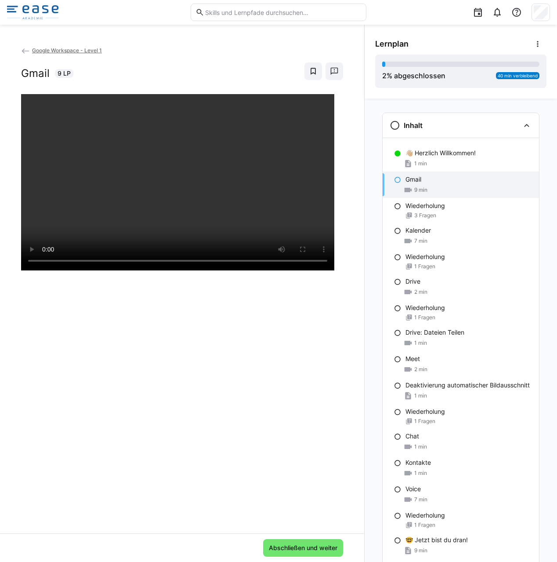
scroll to position [31, 0]
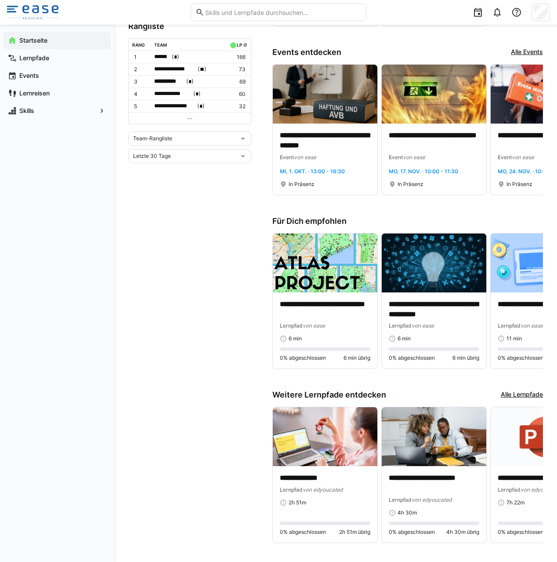
scroll to position [269, 0]
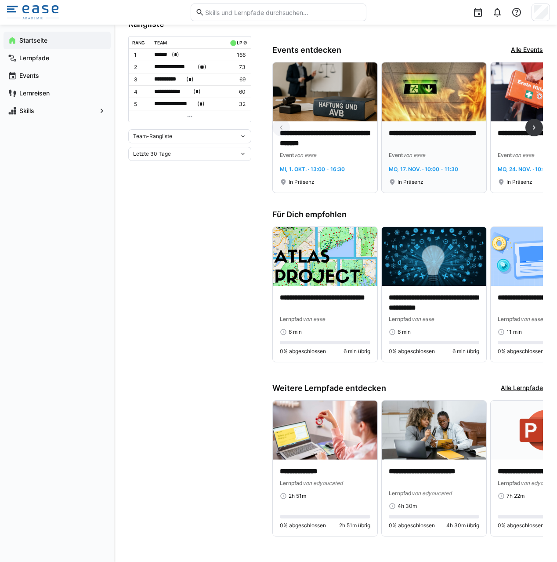
click at [414, 144] on div "**********" at bounding box center [434, 143] width 91 height 31
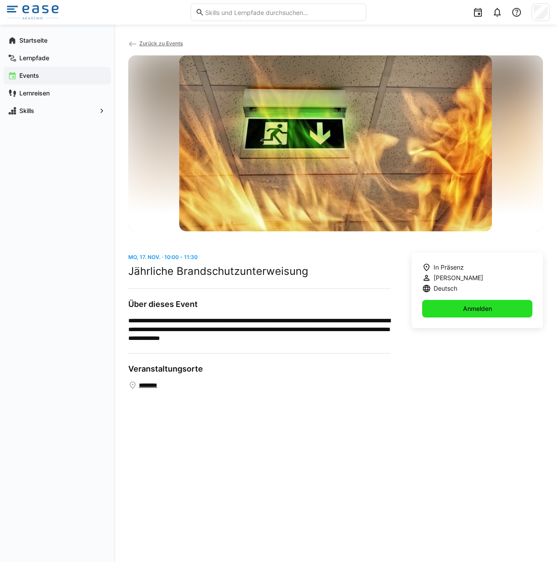
click at [450, 306] on span "Anmelden" at bounding box center [477, 309] width 110 height 18
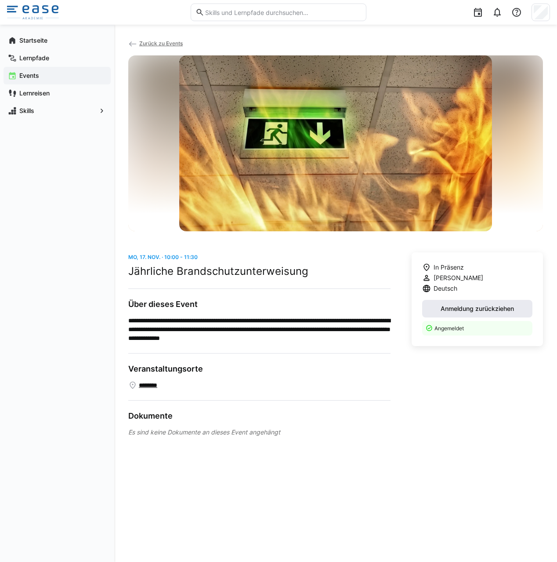
click at [448, 305] on span "Anmeldung zurückziehen" at bounding box center [478, 308] width 76 height 9
click at [444, 328] on p "Angemeldet" at bounding box center [481, 327] width 93 height 7
click at [444, 329] on p "Angemeldet" at bounding box center [481, 327] width 93 height 7
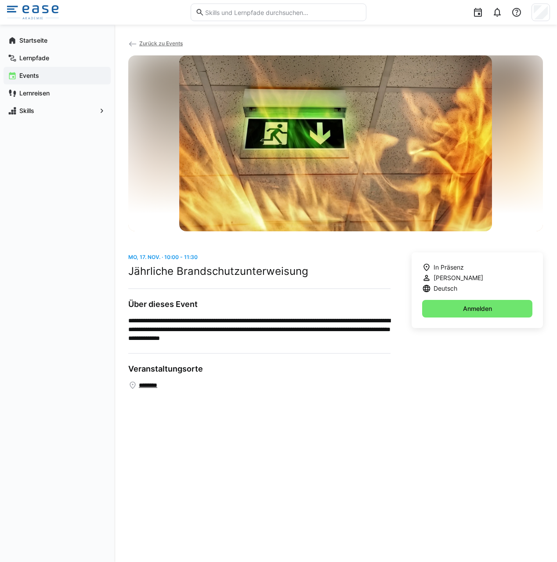
click at [133, 41] on eds-icon at bounding box center [132, 44] width 9 height 9
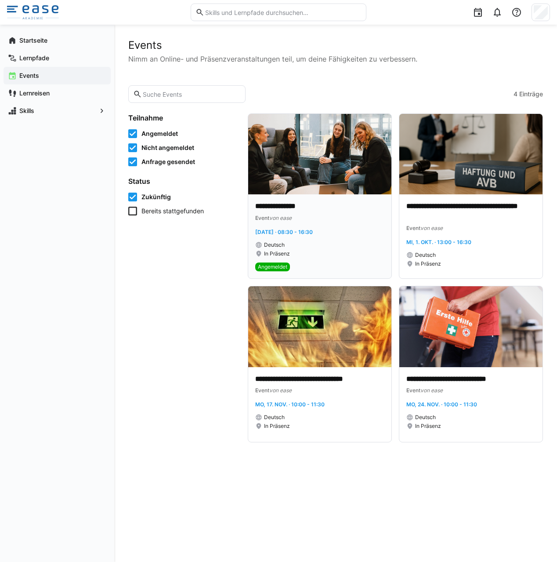
click at [320, 261] on div "**********" at bounding box center [319, 236] width 129 height 70
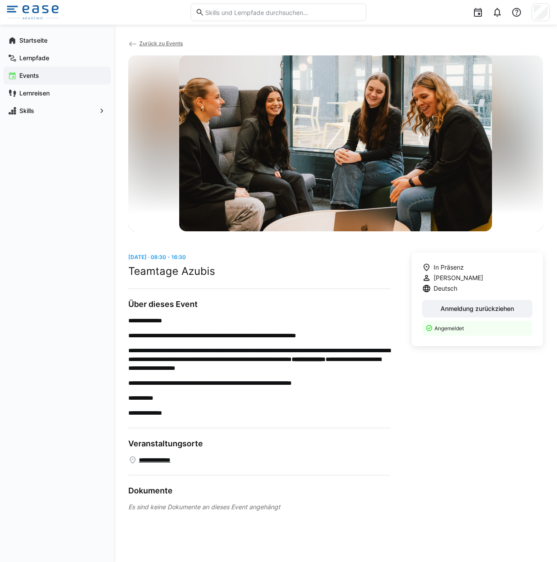
click at [439, 327] on p "Angemeldet" at bounding box center [481, 327] width 93 height 7
drag, startPoint x: 423, startPoint y: 331, endPoint x: 478, endPoint y: 328, distance: 55.0
click at [478, 328] on eds-banner "Angemeldet" at bounding box center [477, 328] width 110 height 15
click at [476, 307] on span "Anmeldung zurückziehen" at bounding box center [478, 308] width 76 height 9
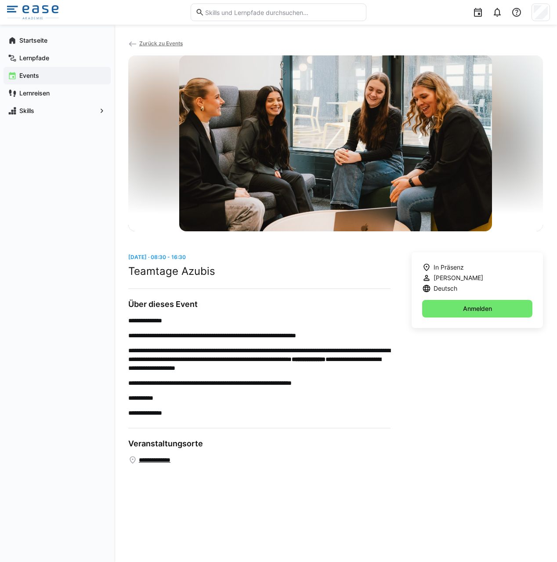
click at [129, 38] on div "**********" at bounding box center [335, 293] width 443 height 537
click at [132, 44] on eds-icon at bounding box center [132, 44] width 9 height 9
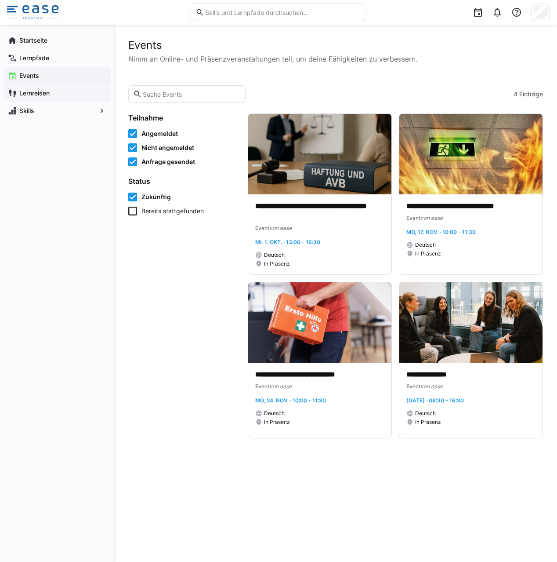
click at [0, 0] on app-navigation-label "Lernreisen" at bounding box center [0, 0] width 0 height 0
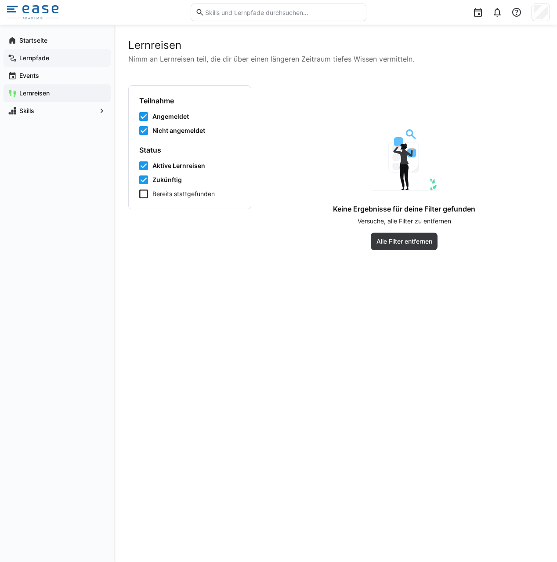
click at [43, 54] on span "Lernpfade" at bounding box center [62, 58] width 88 height 9
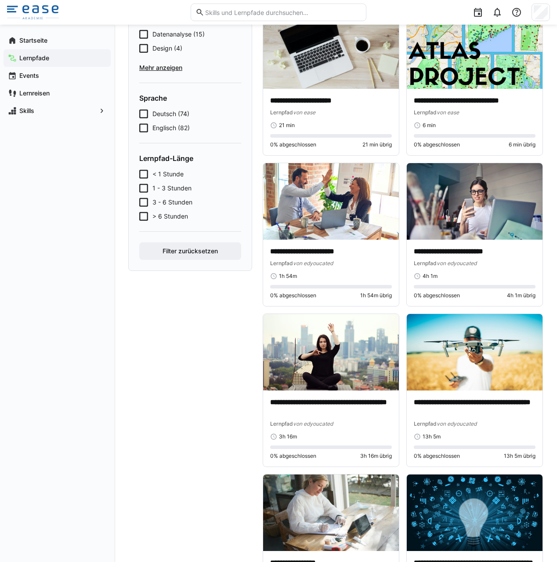
scroll to position [222, 0]
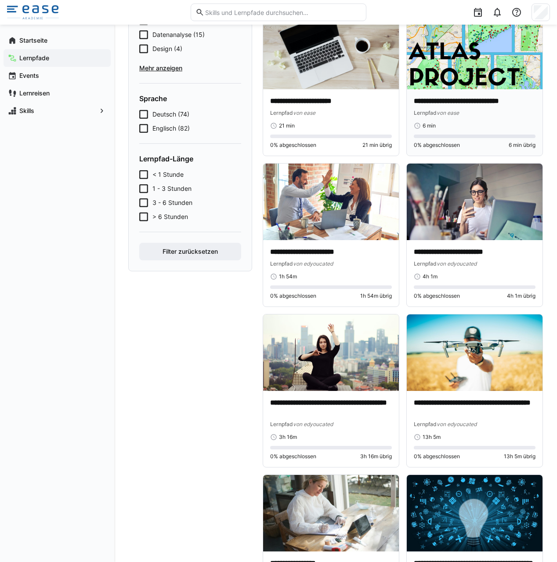
click at [468, 114] on div "Lernpfad von ease" at bounding box center [475, 112] width 122 height 9
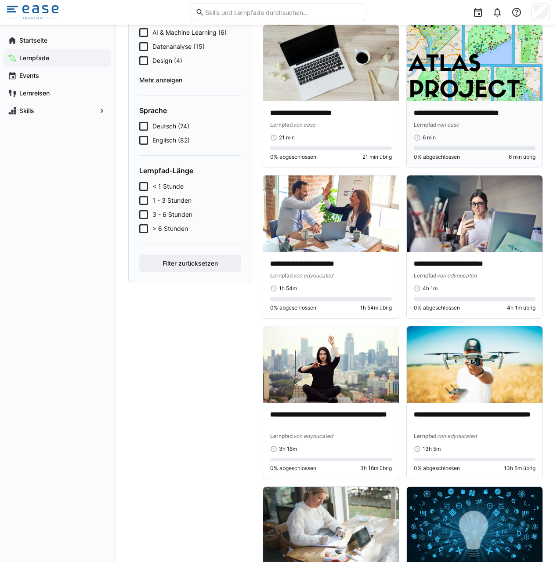
scroll to position [211, 0]
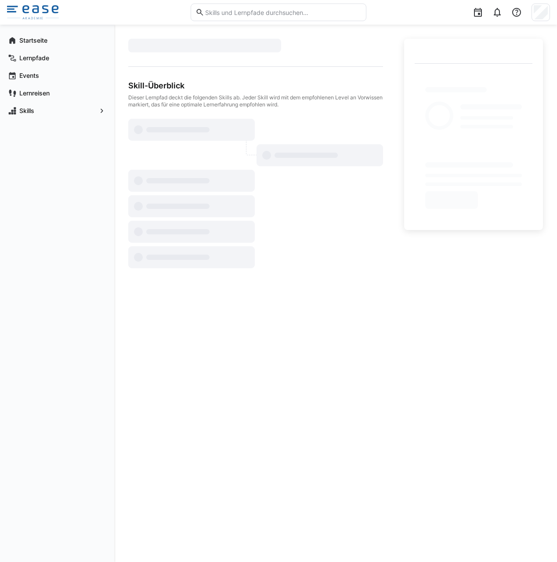
click at [468, 114] on div at bounding box center [492, 116] width 62 height 29
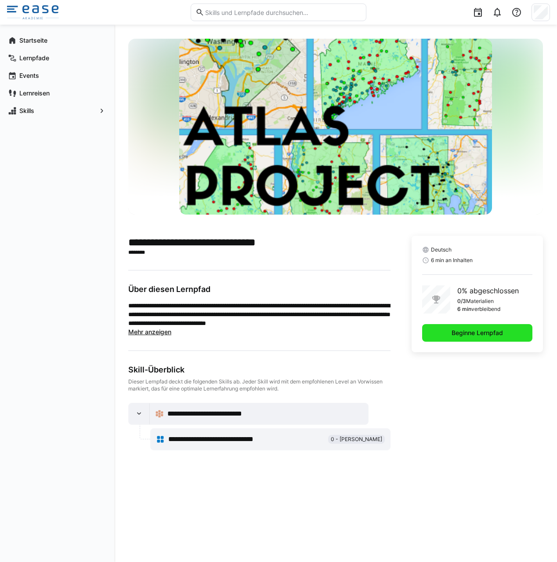
click at [474, 328] on span "Beginne Lernpfad" at bounding box center [477, 333] width 110 height 18
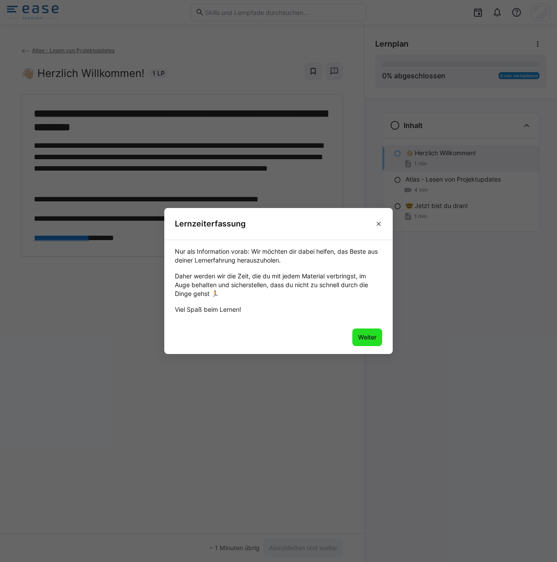
click at [362, 329] on span "Weiter" at bounding box center [368, 337] width 30 height 18
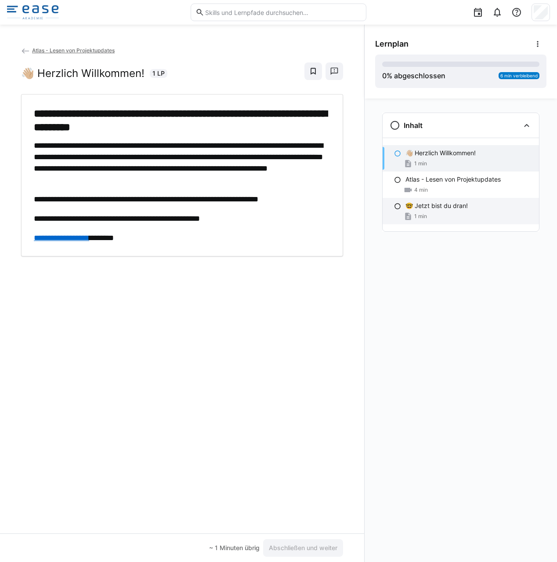
click at [457, 212] on div "1 min" at bounding box center [469, 216] width 127 height 9
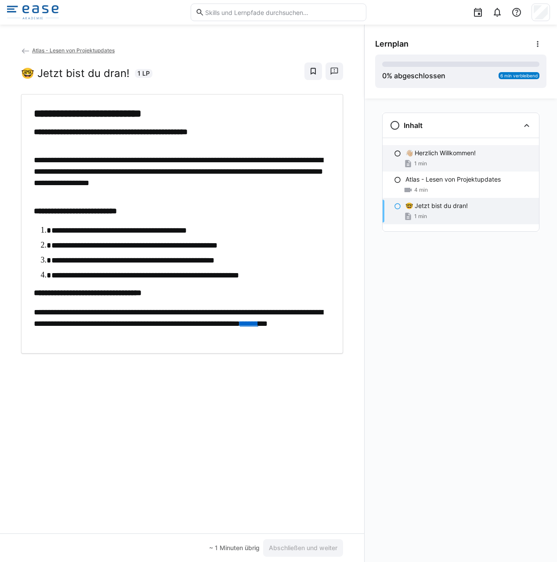
click at [452, 153] on p "👋🏼 Herzlich Willkommen!" at bounding box center [441, 153] width 70 height 9
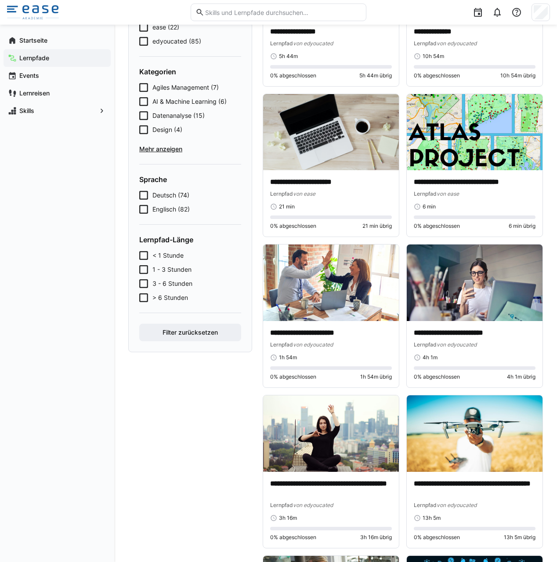
scroll to position [138, 0]
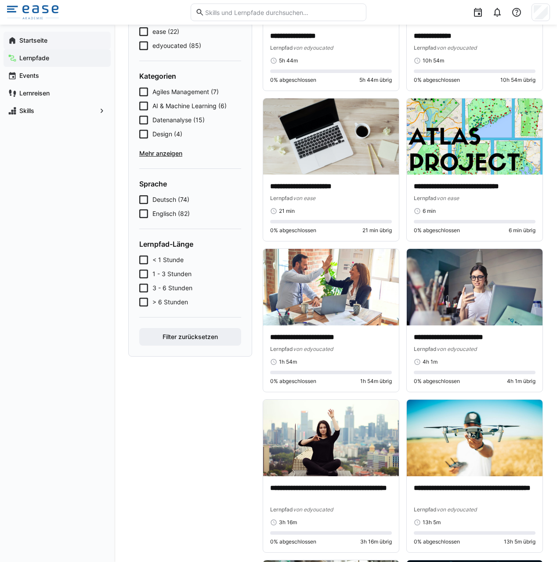
click at [0, 0] on app-navigation-label "Startseite" at bounding box center [0, 0] width 0 height 0
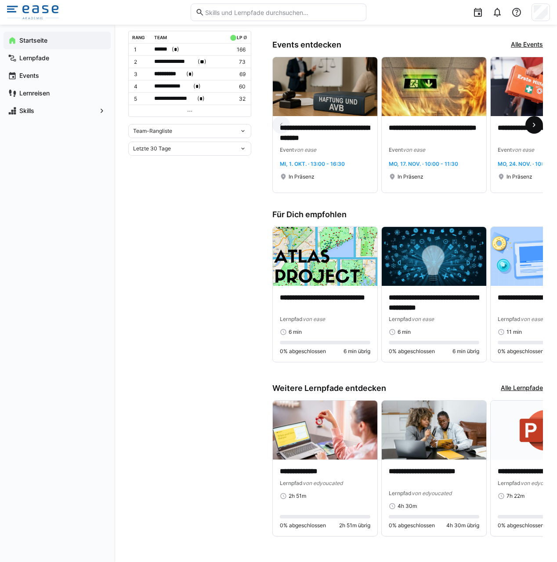
scroll to position [272, 0]
click at [536, 124] on eds-icon at bounding box center [534, 124] width 9 height 9
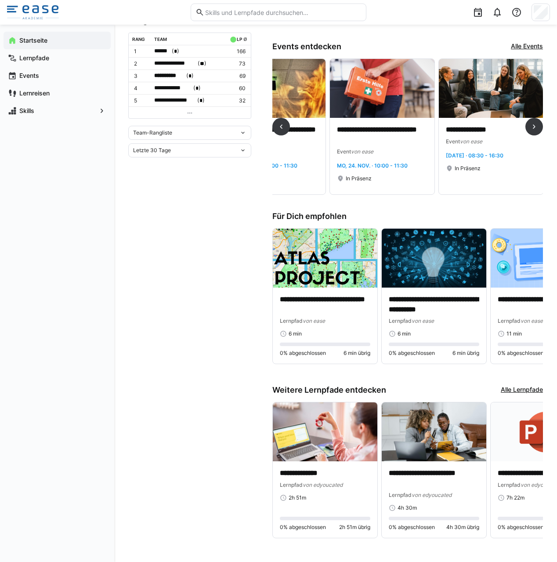
scroll to position [274, 0]
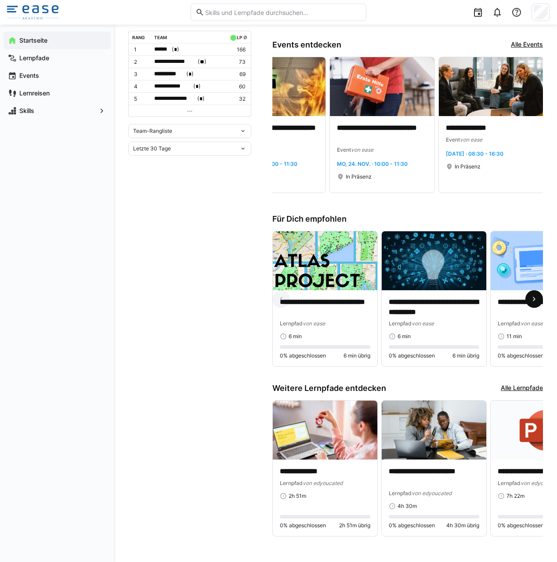
click at [532, 295] on eds-icon at bounding box center [534, 299] width 9 height 9
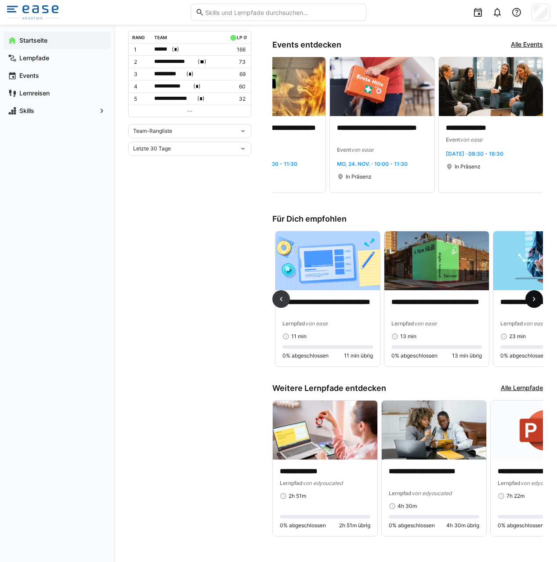
scroll to position [0, 218]
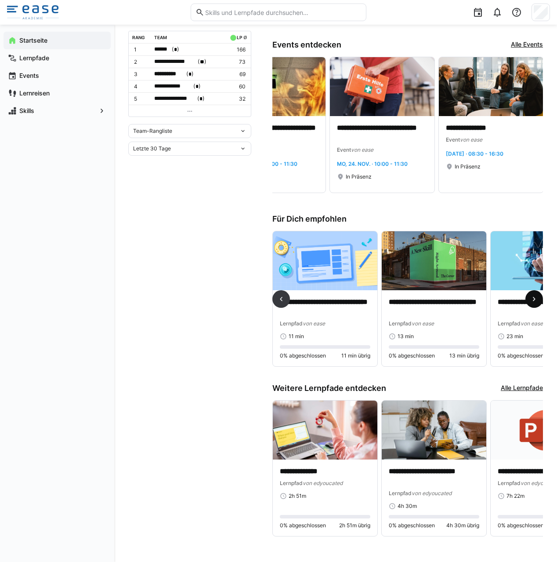
click at [532, 295] on eds-icon at bounding box center [534, 299] width 9 height 9
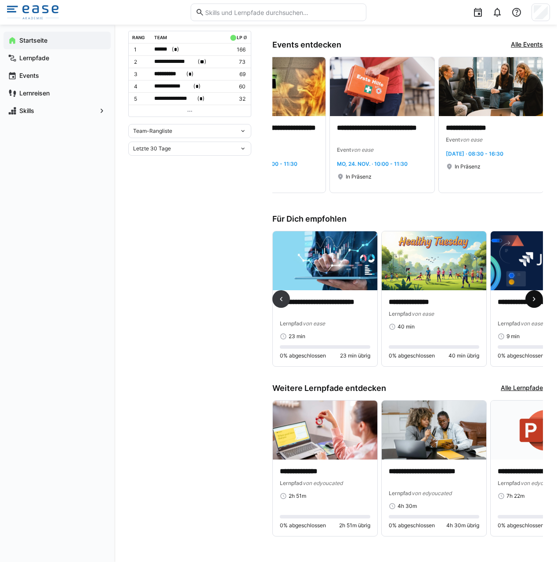
scroll to position [274, 0]
click at [532, 295] on eds-icon at bounding box center [534, 299] width 9 height 9
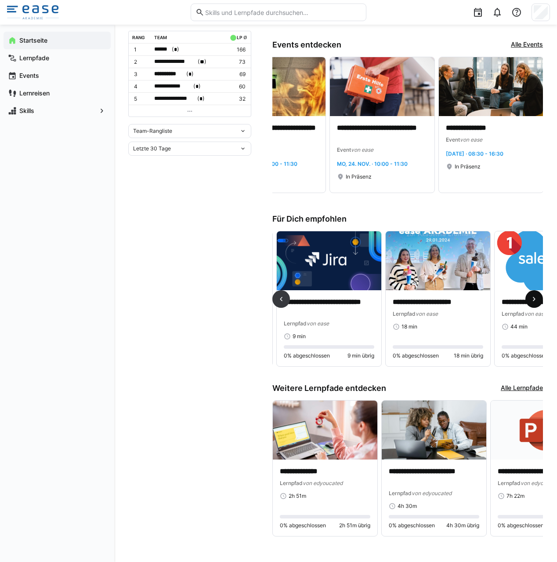
scroll to position [0, 654]
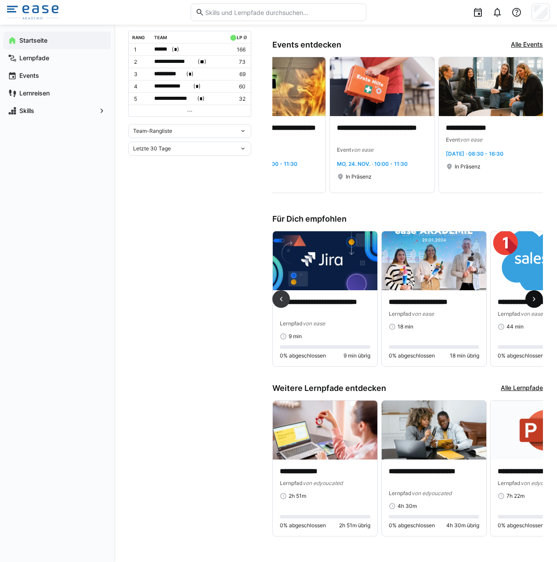
click at [532, 295] on eds-icon at bounding box center [534, 299] width 9 height 9
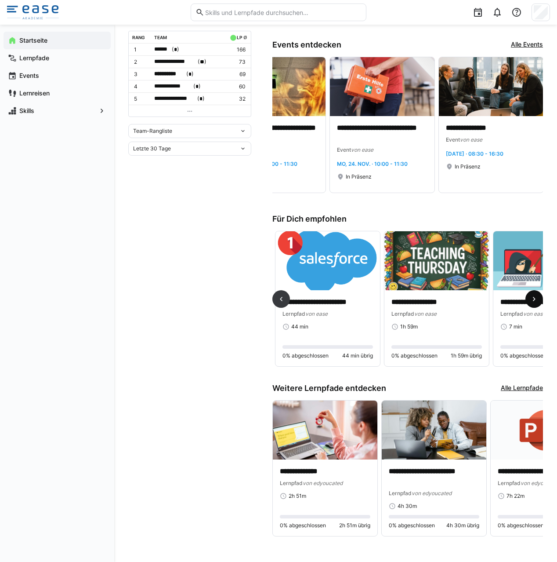
scroll to position [0, 872]
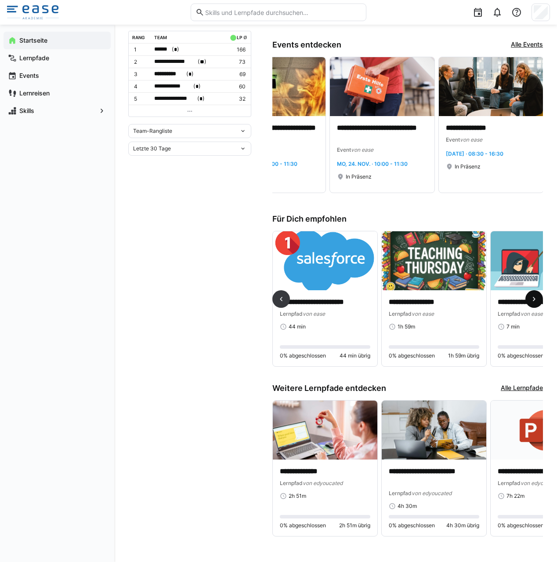
click at [532, 295] on eds-icon at bounding box center [534, 299] width 9 height 9
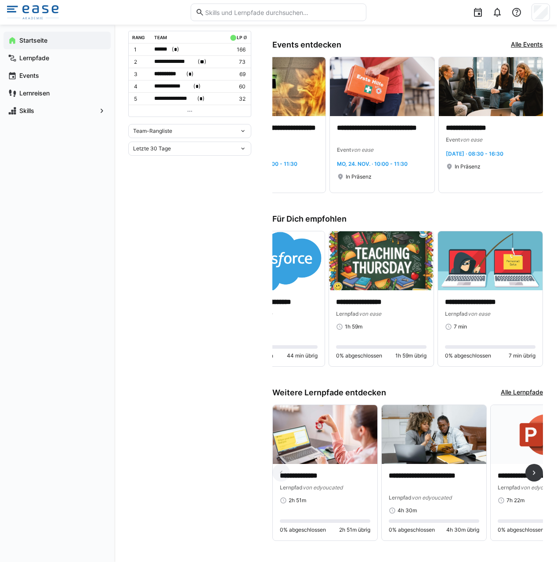
scroll to position [274, 0]
click at [533, 469] on eds-icon at bounding box center [534, 472] width 9 height 9
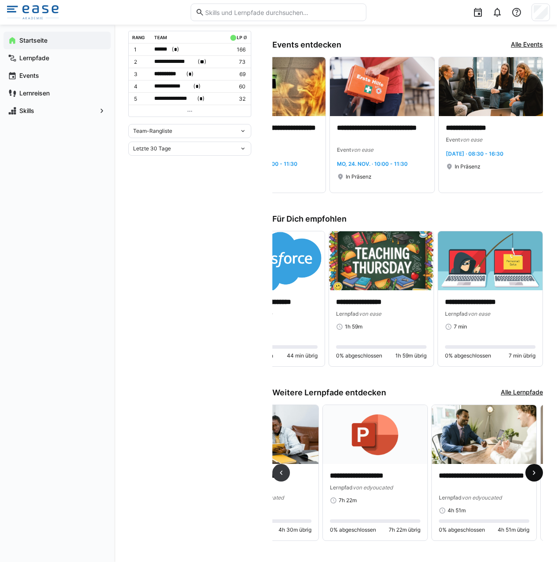
scroll to position [274, 0]
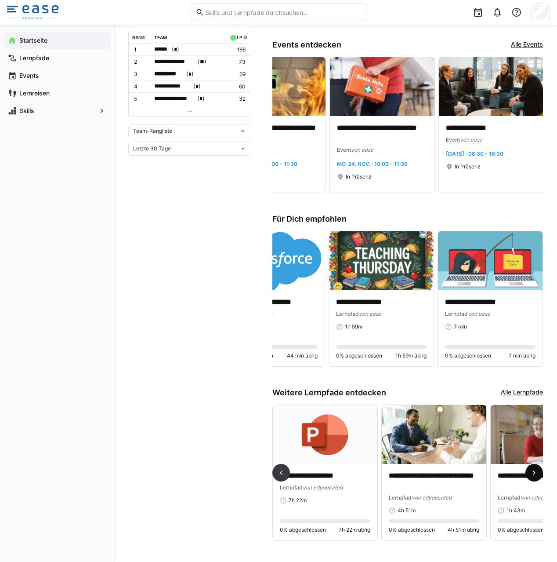
click at [533, 469] on eds-icon at bounding box center [534, 472] width 9 height 9
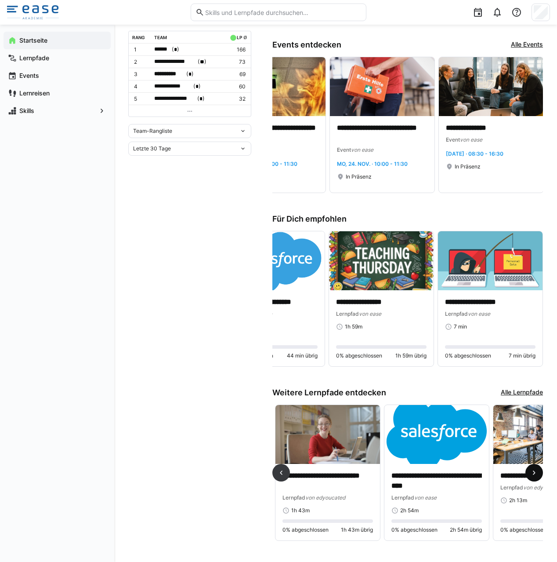
scroll to position [0, 436]
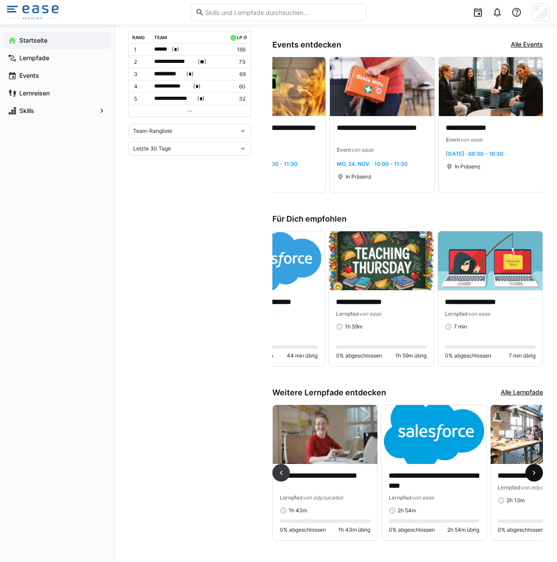
click at [533, 469] on eds-icon at bounding box center [534, 472] width 9 height 9
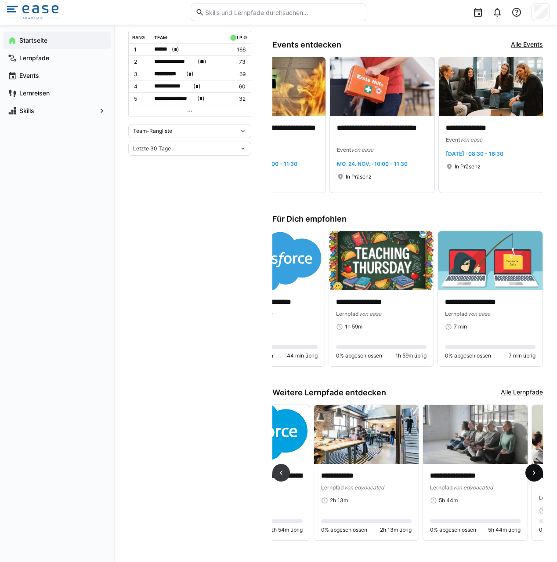
scroll to position [274, 0]
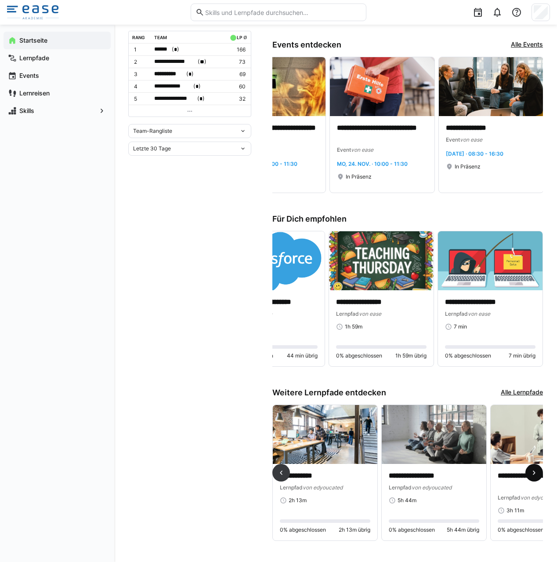
click at [533, 469] on eds-icon at bounding box center [534, 472] width 9 height 9
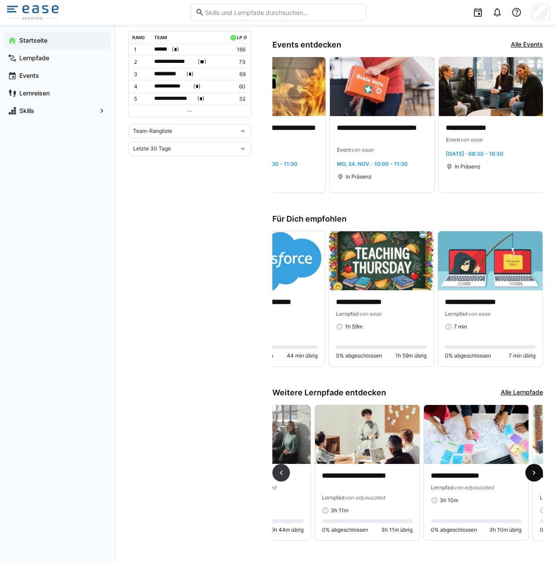
scroll to position [273, 0]
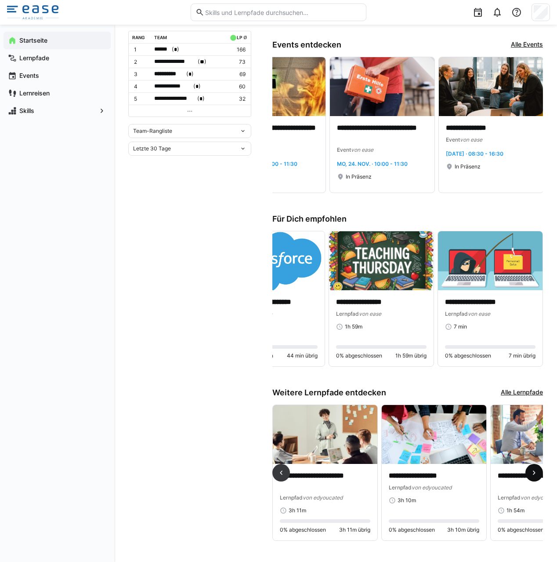
click at [533, 469] on eds-icon at bounding box center [534, 472] width 9 height 9
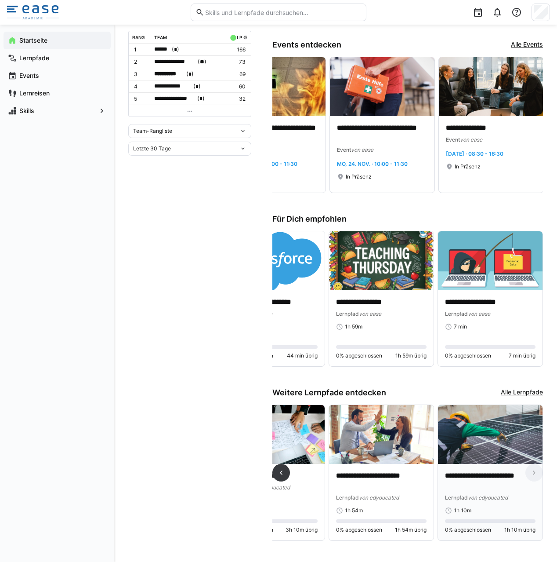
scroll to position [0, 0]
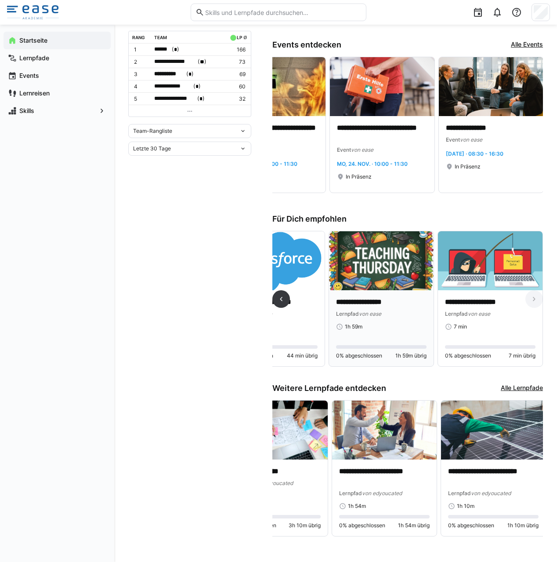
click at [393, 302] on p "**********" at bounding box center [381, 302] width 91 height 10
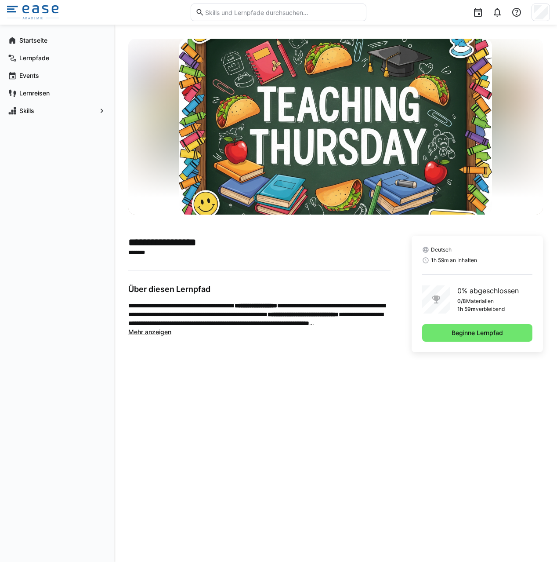
click at [359, 101] on img at bounding box center [335, 127] width 313 height 176
drag, startPoint x: 492, startPoint y: 323, endPoint x: 493, endPoint y: 335, distance: 12.3
click at [492, 329] on div "Deutsch 1h 59m an Inhalten 0% abgeschlossen 0/8 Materialien 1h 59m verbleibend …" at bounding box center [477, 294] width 131 height 116
click at [493, 335] on span "Beginne Lernpfad" at bounding box center [478, 332] width 54 height 9
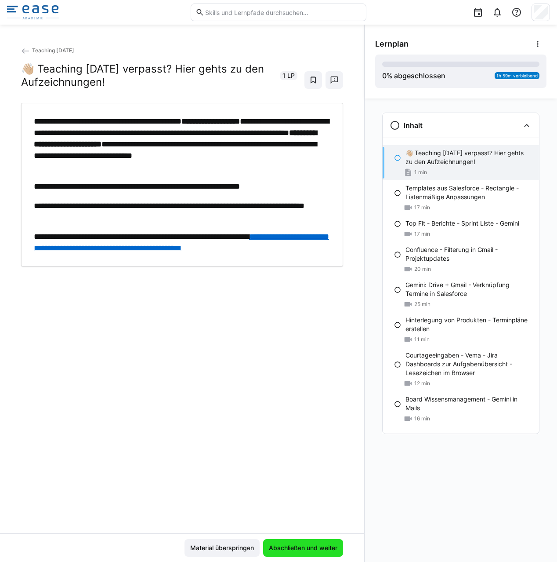
click at [282, 546] on span "Abschließen und weiter" at bounding box center [303, 547] width 71 height 9
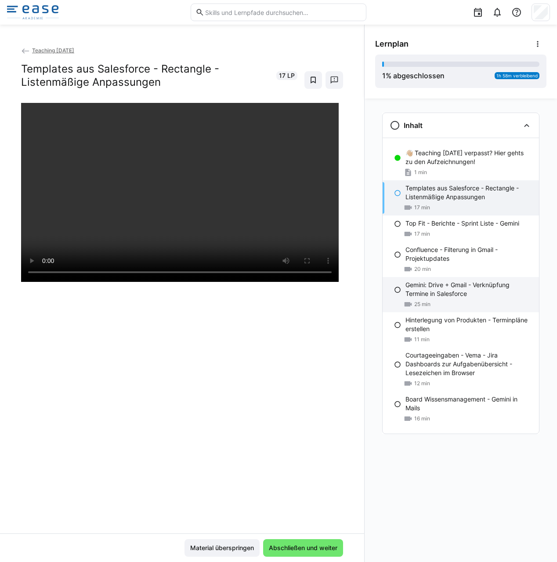
click at [481, 295] on p "Gemini: Drive + Gmail - Verknüpfung Termine in Salesforce" at bounding box center [469, 289] width 127 height 18
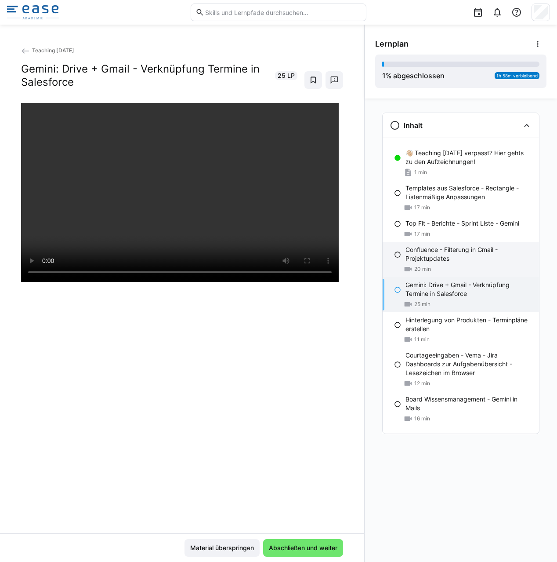
click at [476, 257] on p "Confluence - Filterung in Gmail - Projektupdates" at bounding box center [469, 254] width 127 height 18
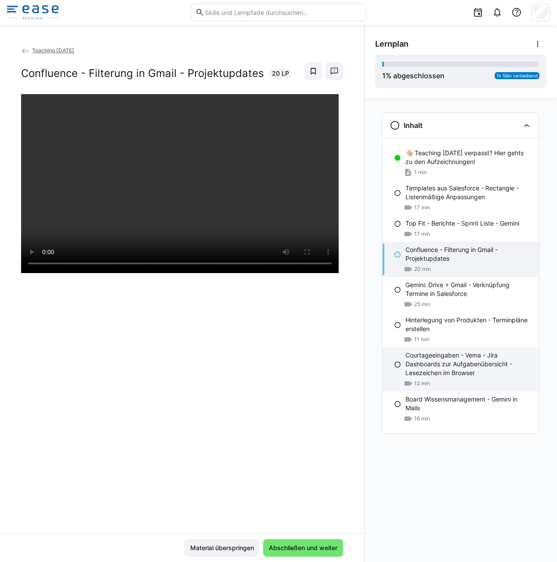
click at [446, 359] on p "Courtageeingaben - Vema - Jira Dashboards zur Aufgabenübersicht - Lesezeichen i…" at bounding box center [469, 364] width 127 height 26
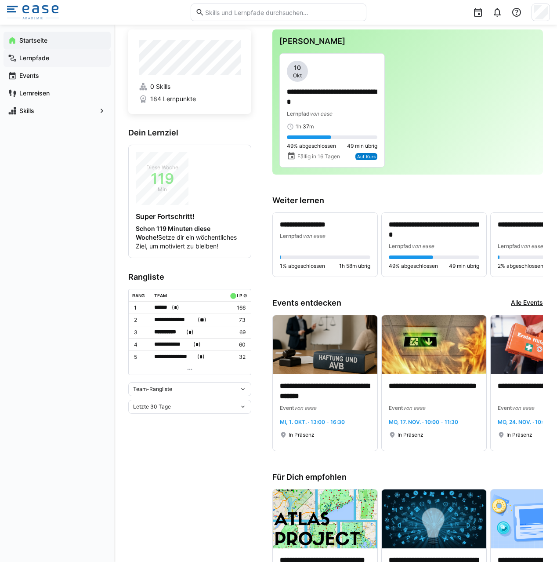
scroll to position [14, 0]
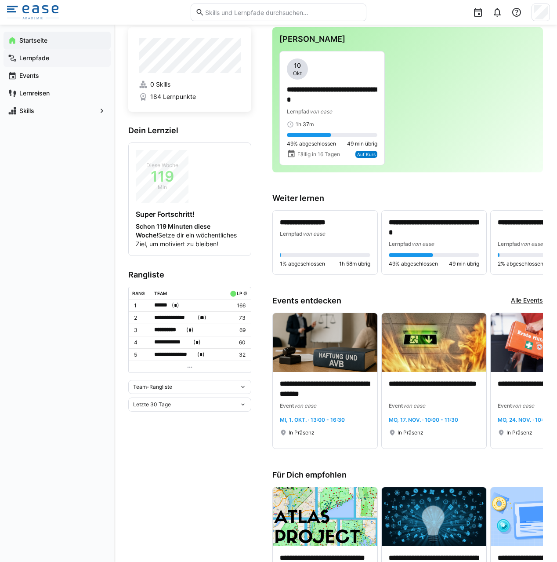
click at [0, 0] on app-navigation-label "Lernpfade" at bounding box center [0, 0] width 0 height 0
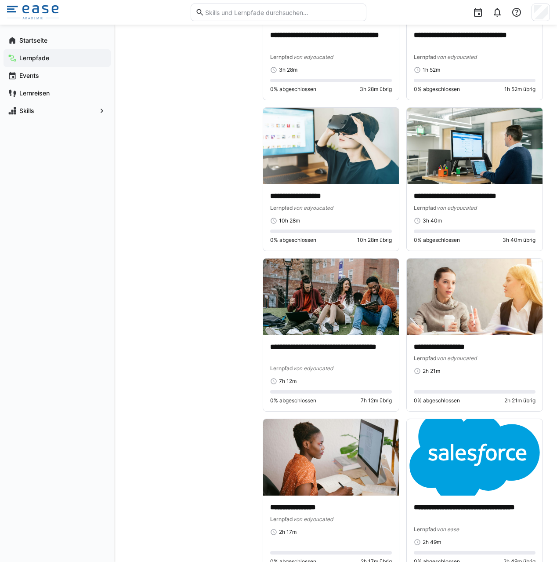
scroll to position [1365, 0]
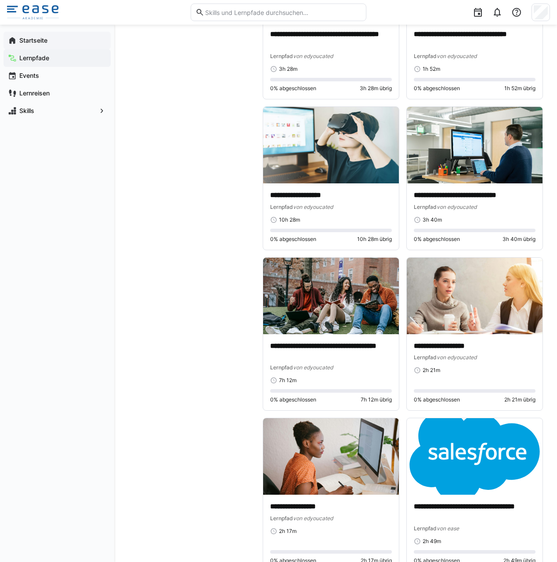
click at [0, 0] on app-navigation-label "Startseite" at bounding box center [0, 0] width 0 height 0
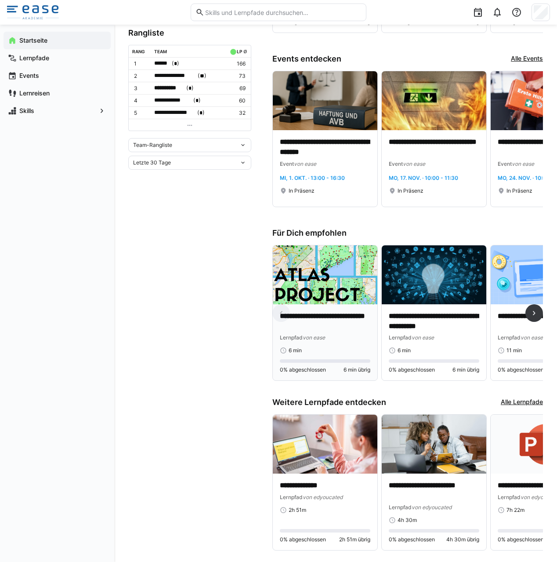
scroll to position [274, 0]
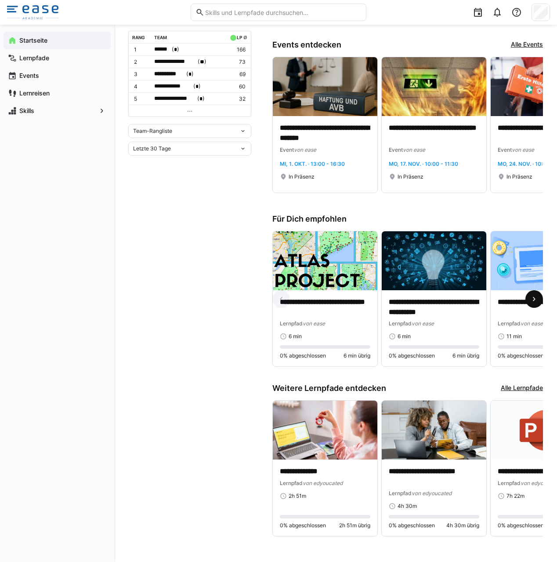
click at [532, 299] on eds-icon at bounding box center [534, 299] width 9 height 9
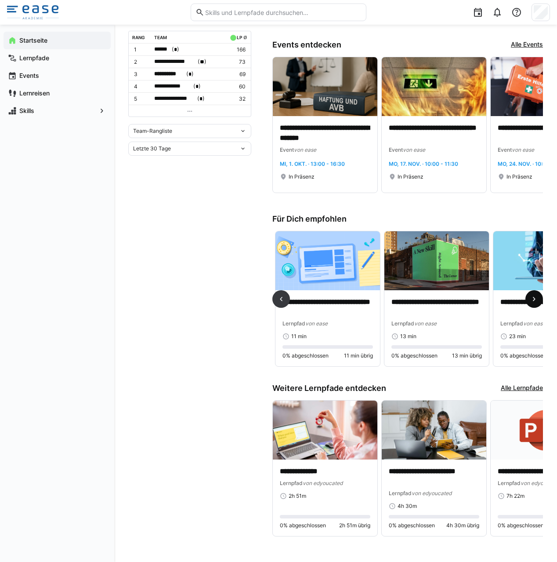
scroll to position [0, 218]
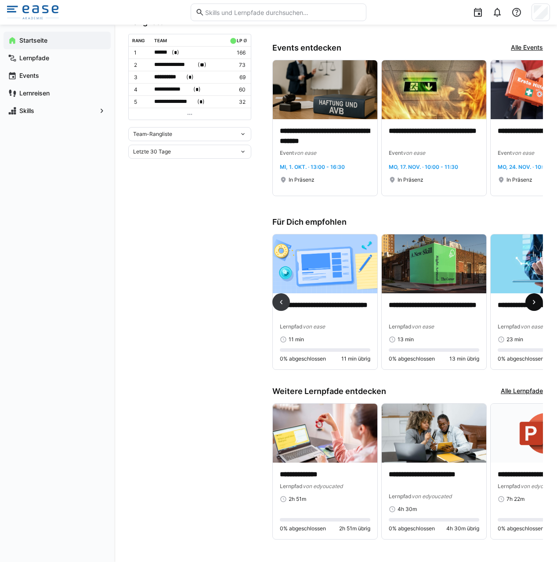
click at [533, 298] on span at bounding box center [535, 302] width 18 height 18
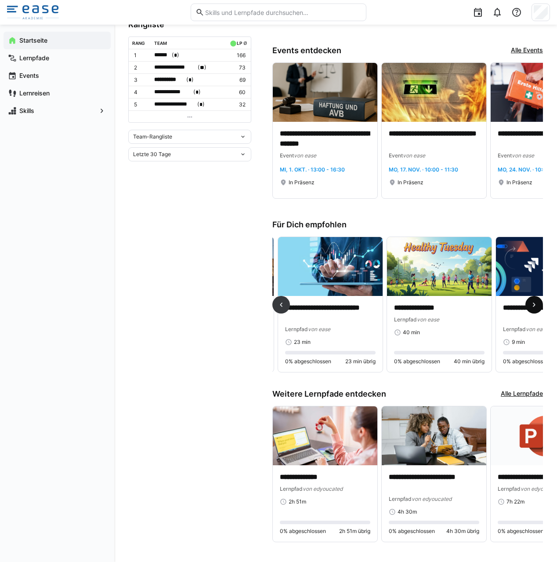
scroll to position [0, 436]
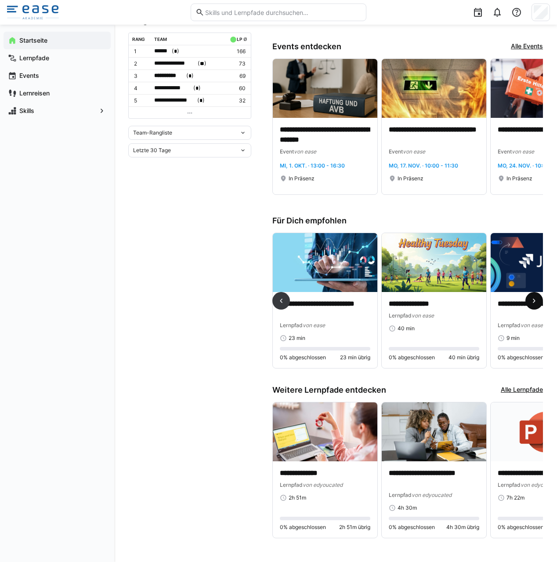
click at [533, 298] on span at bounding box center [535, 301] width 18 height 18
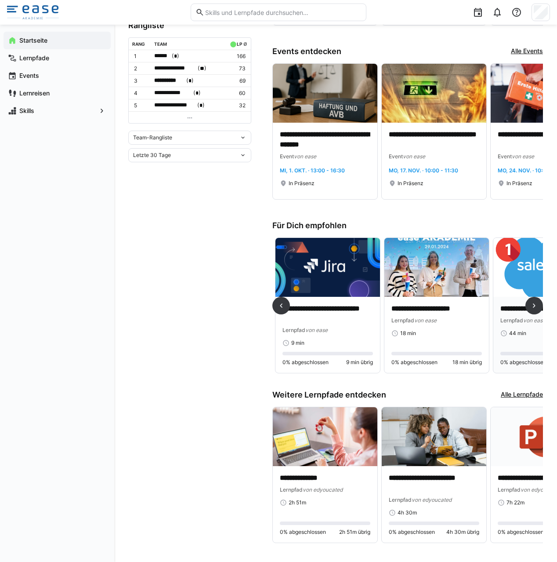
scroll to position [0, 654]
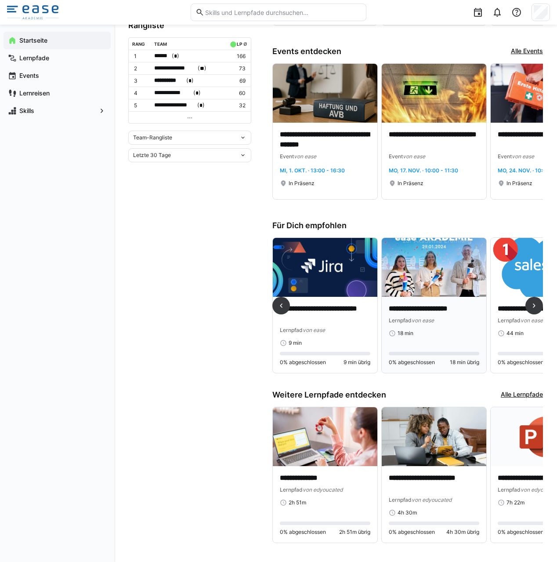
click at [447, 314] on div "**********" at bounding box center [434, 314] width 91 height 21
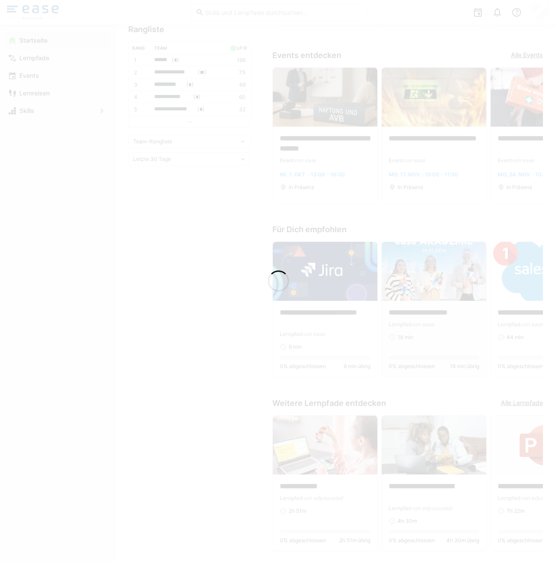
scroll to position [259, 0]
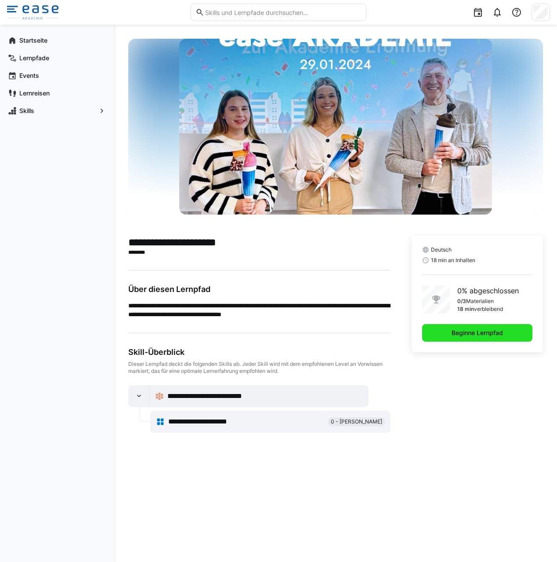
click at [467, 333] on span "Beginne Lernpfad" at bounding box center [478, 332] width 54 height 9
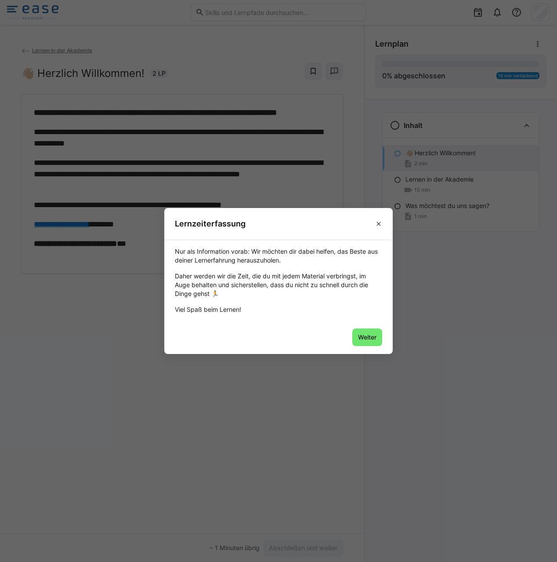
click at [363, 335] on span "Weiter" at bounding box center [367, 337] width 21 height 9
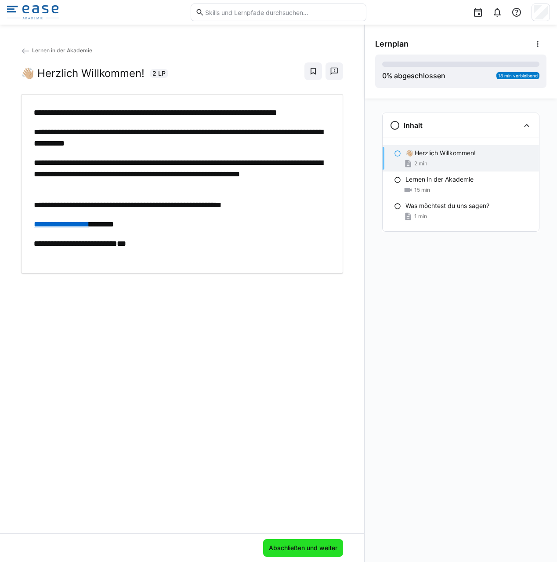
click at [302, 552] on span "Abschließen und weiter" at bounding box center [303, 548] width 80 height 18
